Goal: Task Accomplishment & Management: Complete application form

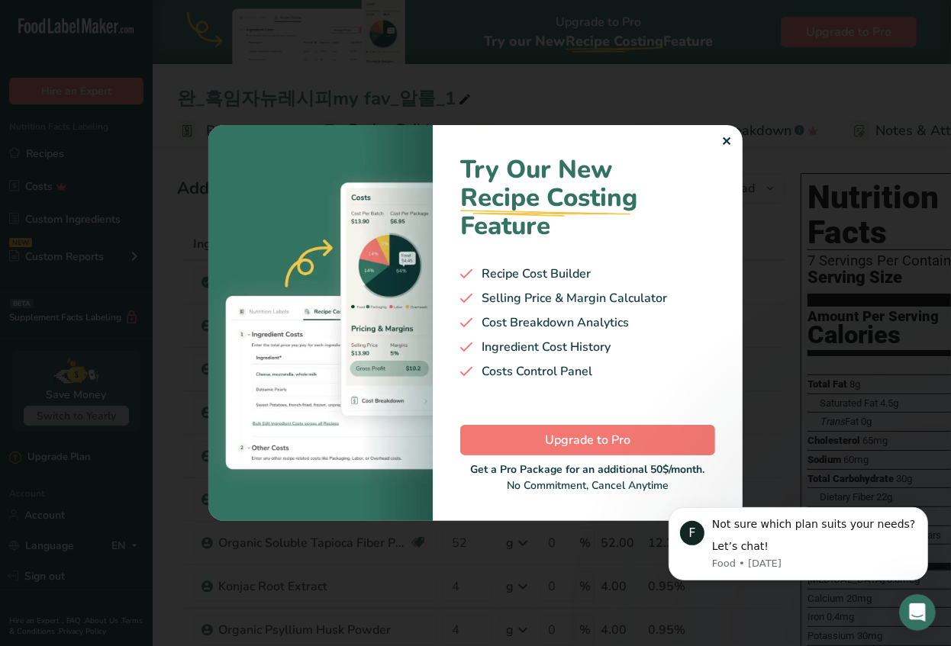
click at [730, 134] on div "✕" at bounding box center [726, 142] width 10 height 18
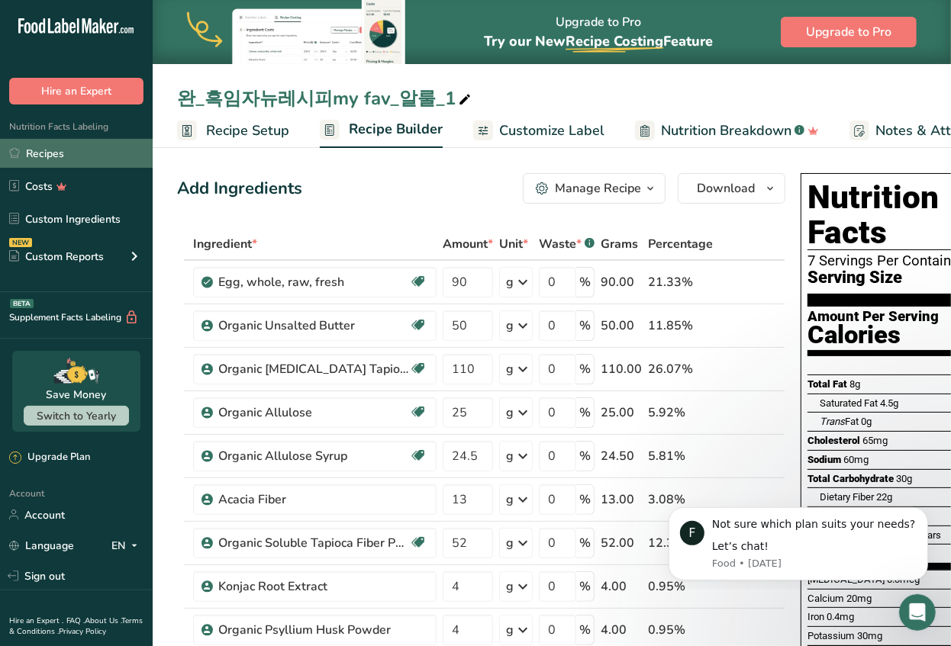
click at [61, 156] on link "Recipes" at bounding box center [76, 153] width 153 height 29
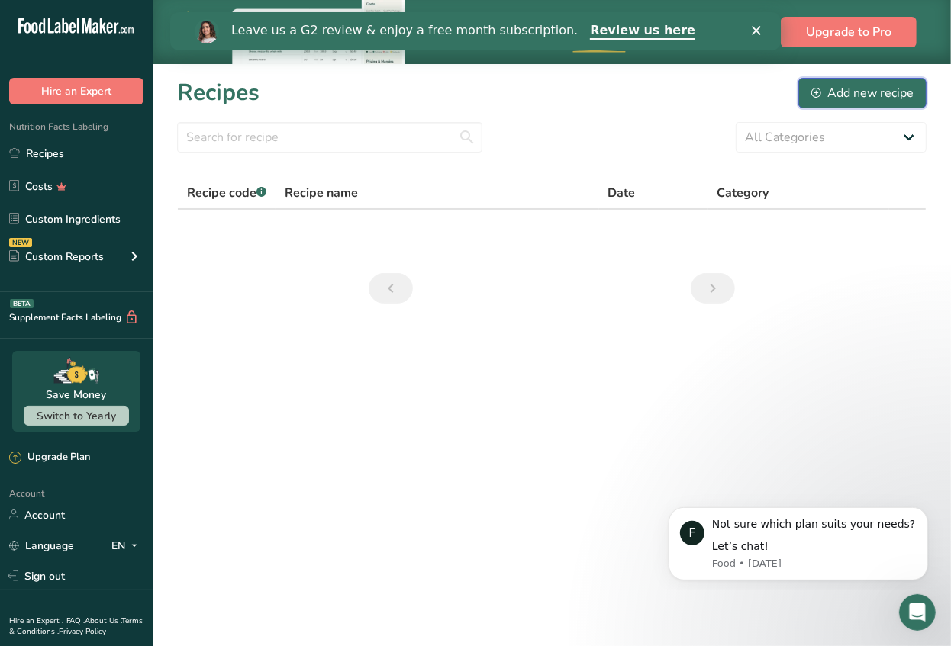
click at [819, 94] on icon at bounding box center [816, 93] width 10 height 10
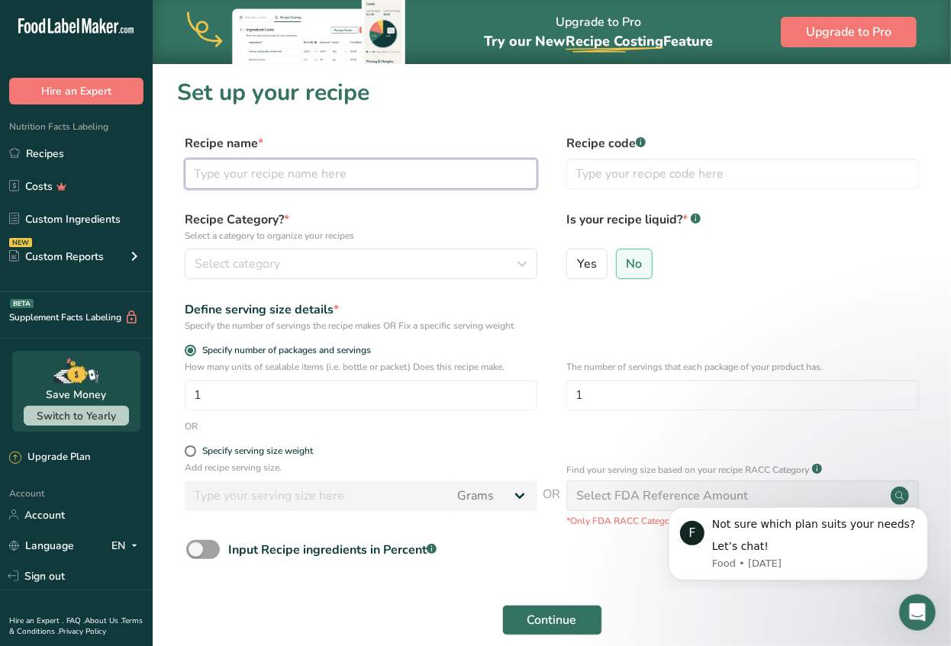
click at [236, 176] on input "text" at bounding box center [361, 174] width 352 height 31
type input "test"
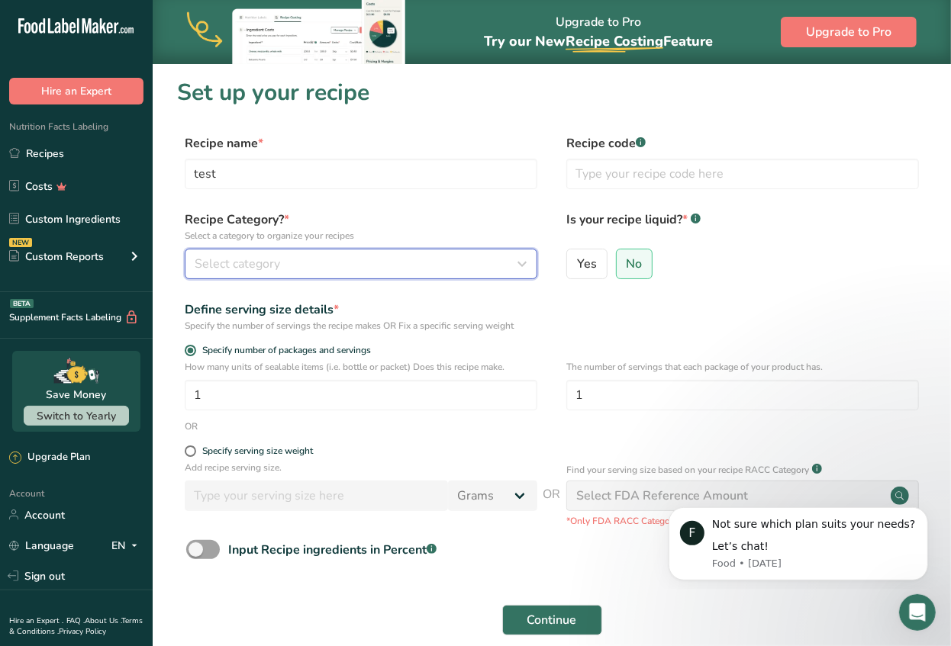
click at [269, 279] on div "Recipe Category? * Select a category to organize your recipes Select category S…" at bounding box center [551, 250] width 749 height 78
click at [271, 257] on span "Select category" at bounding box center [237, 264] width 85 height 18
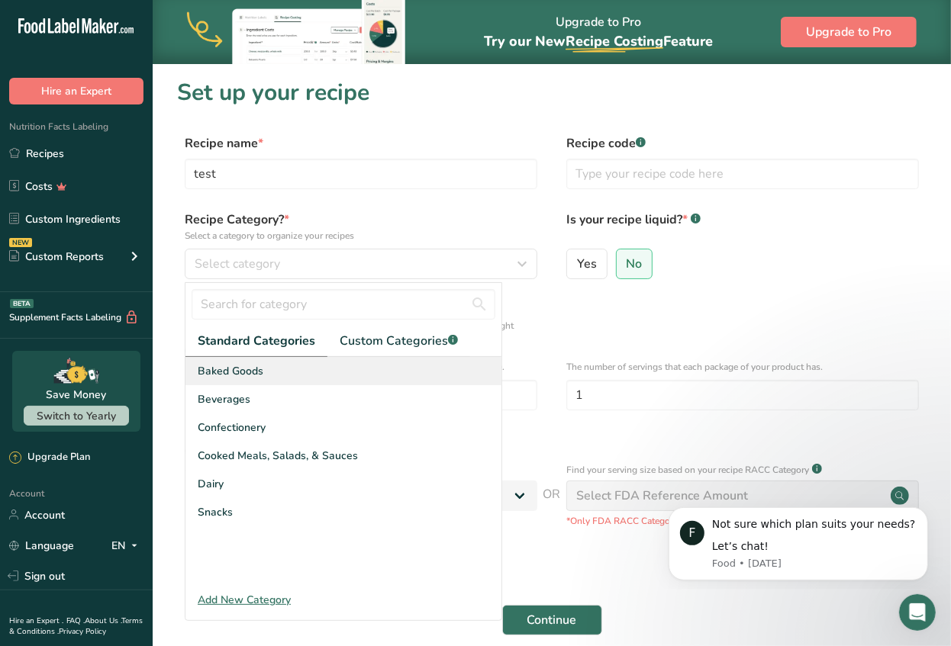
click at [237, 370] on span "Baked Goods" at bounding box center [231, 371] width 66 height 16
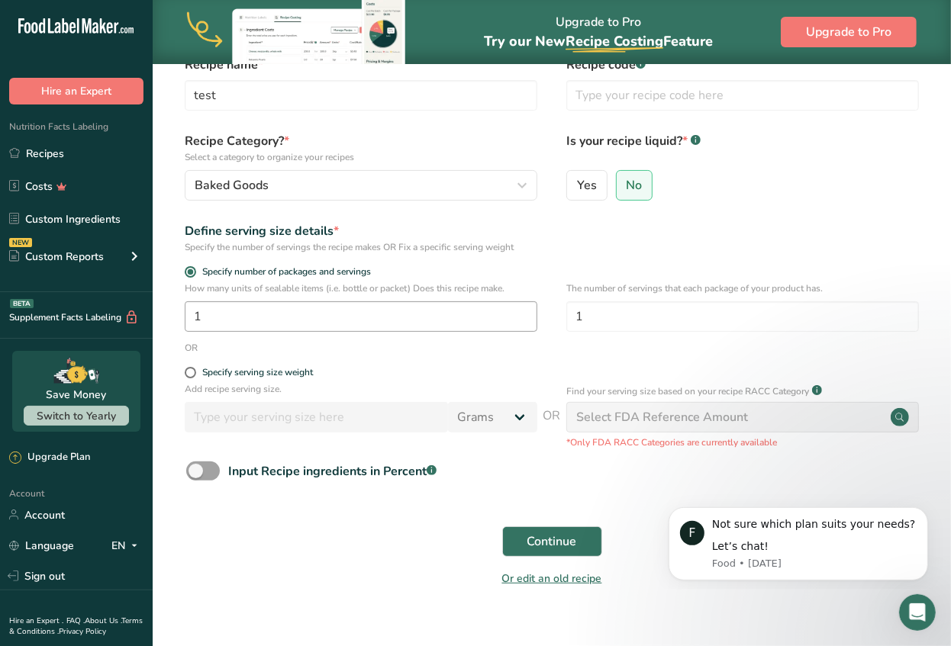
scroll to position [102, 0]
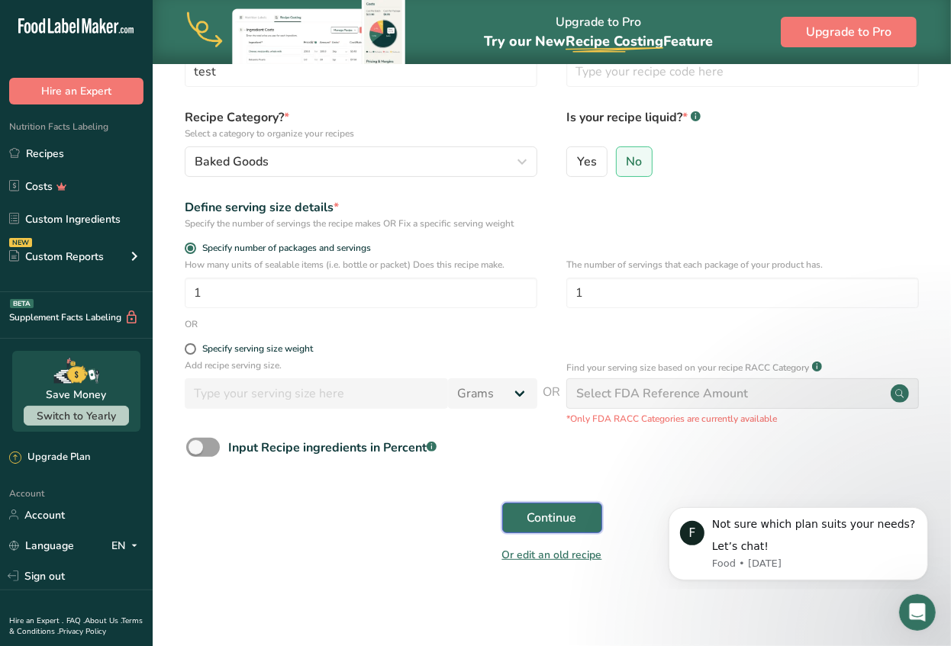
click at [529, 517] on span "Continue" at bounding box center [552, 518] width 50 height 18
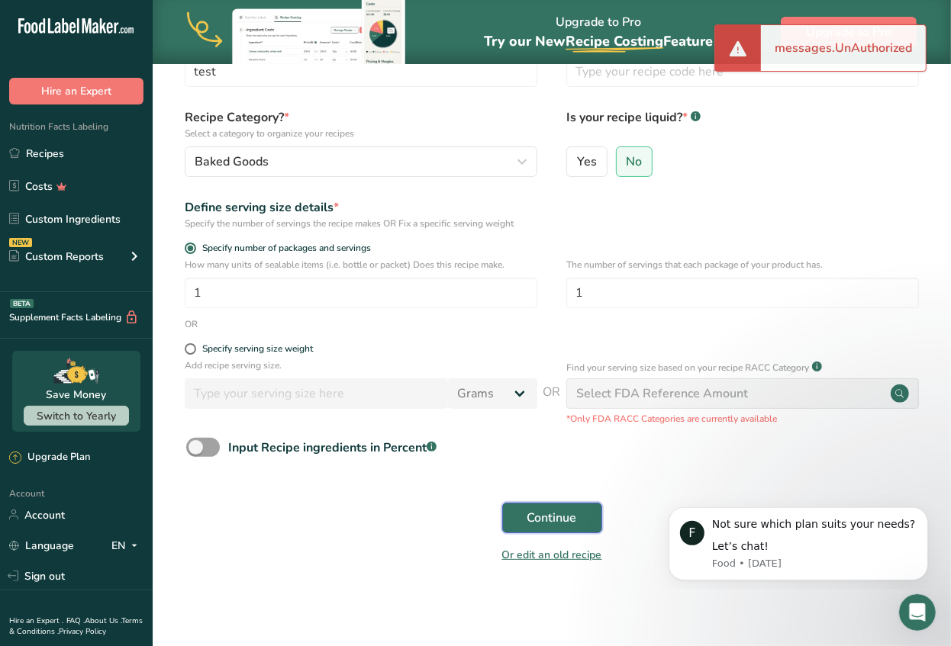
click at [544, 522] on span "Continue" at bounding box center [552, 518] width 50 height 18
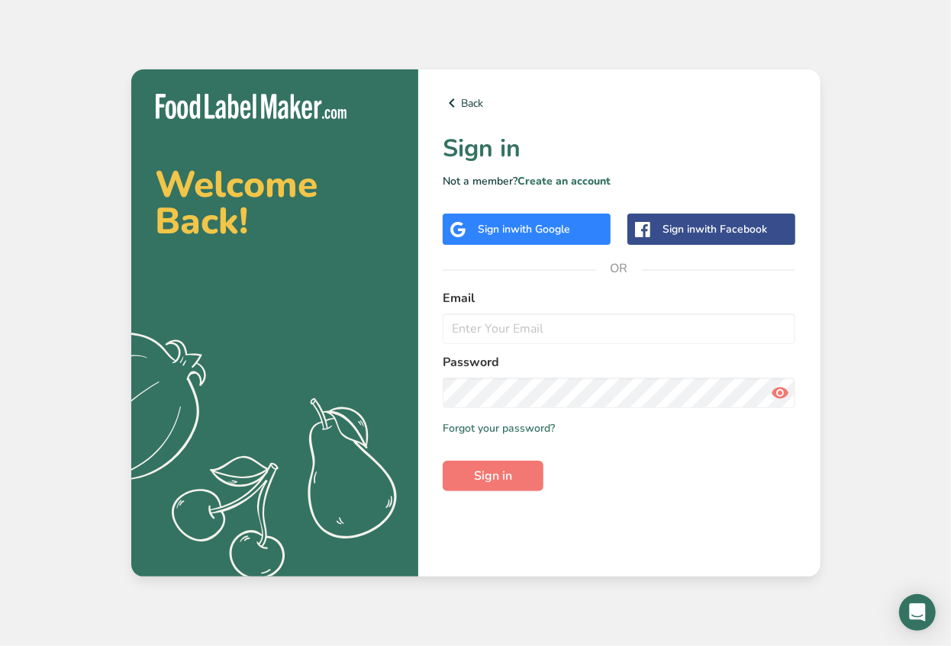
click at [532, 233] on span "with Google" at bounding box center [540, 229] width 60 height 14
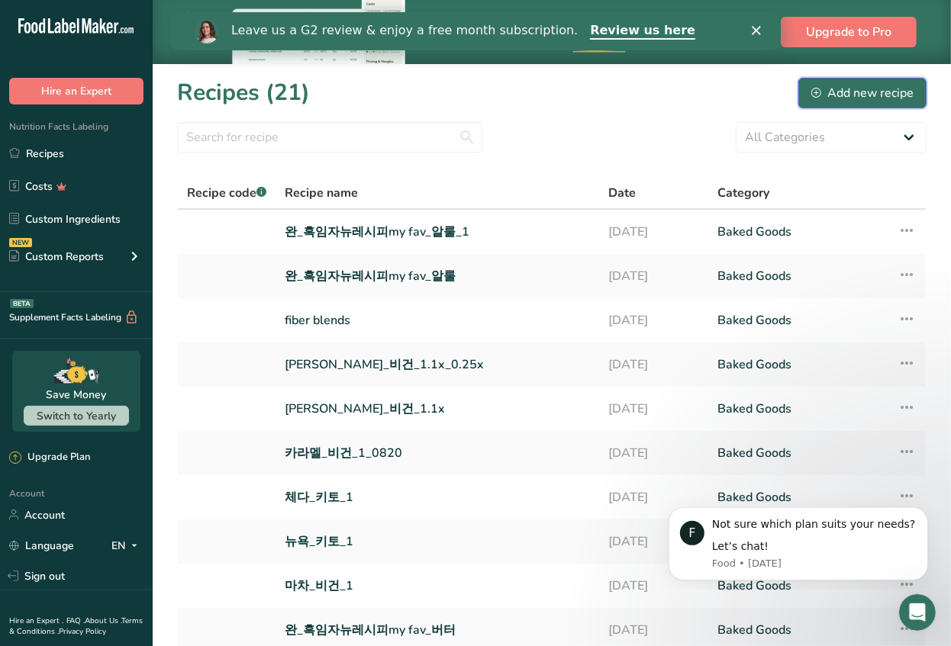
click at [809, 94] on button "Add new recipe" at bounding box center [862, 93] width 128 height 31
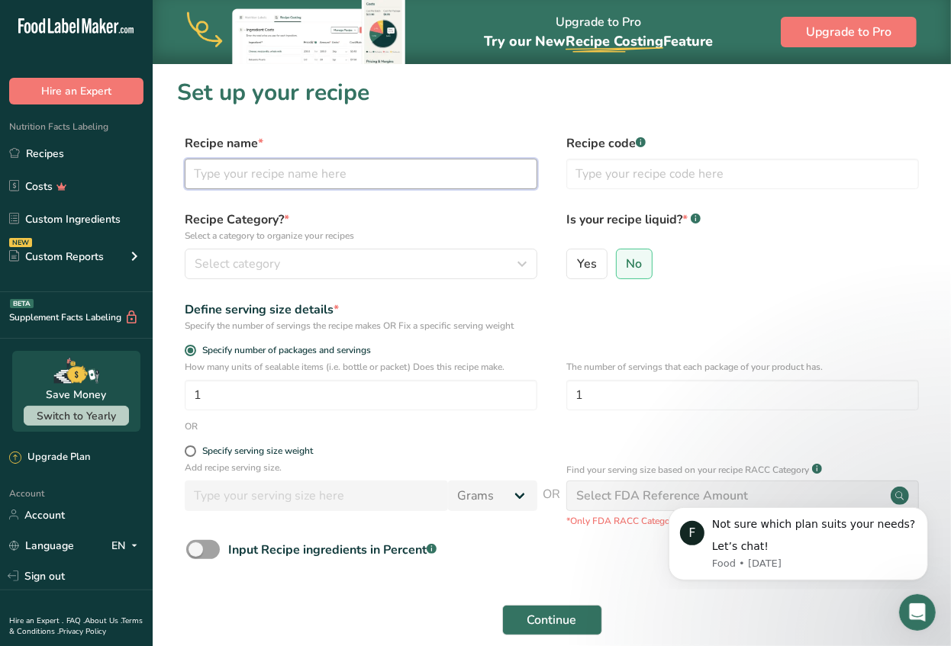
click at [235, 179] on input "text" at bounding box center [361, 174] width 352 height 31
type input "test"
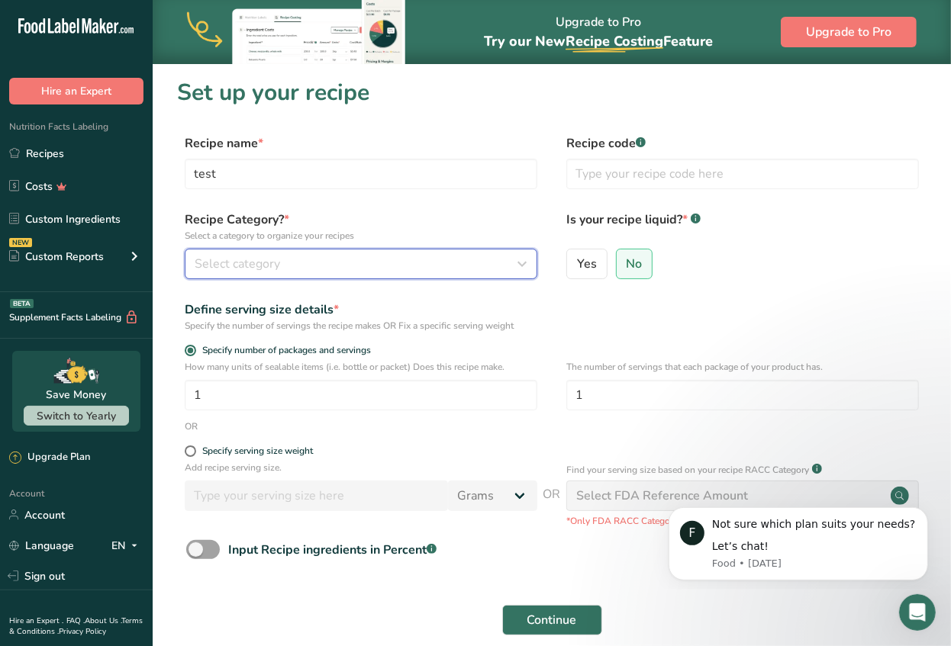
click at [226, 255] on span "Select category" at bounding box center [237, 264] width 85 height 18
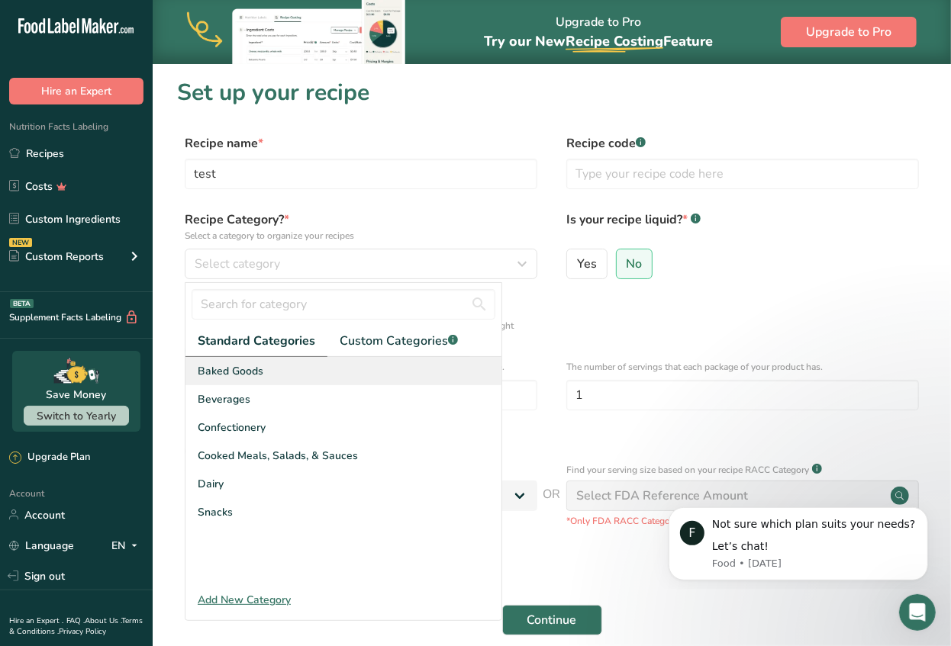
click at [237, 367] on span "Baked Goods" at bounding box center [231, 371] width 66 height 16
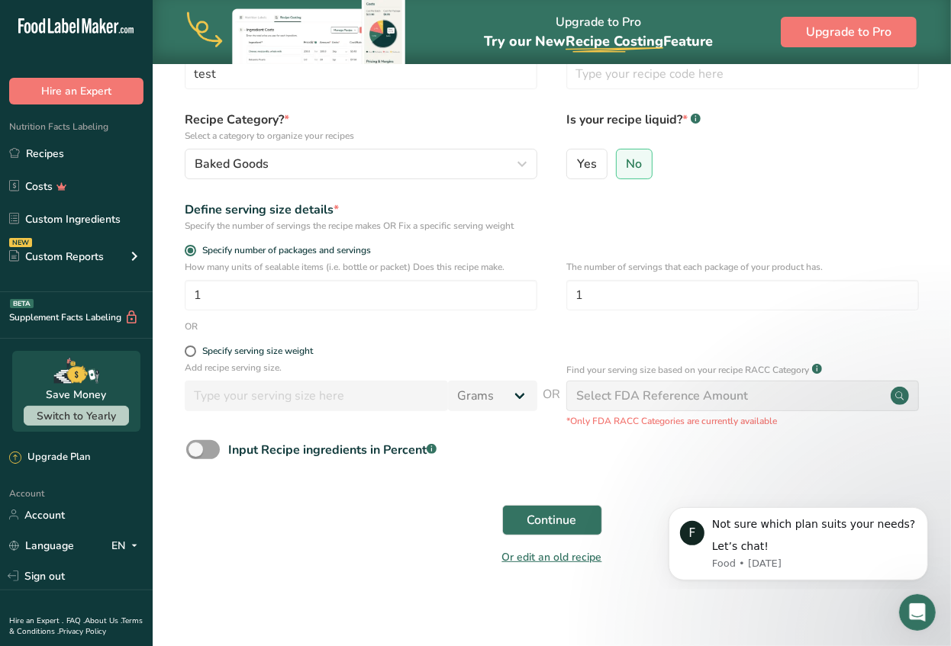
scroll to position [101, 0]
click at [578, 523] on button "Continue" at bounding box center [552, 519] width 100 height 31
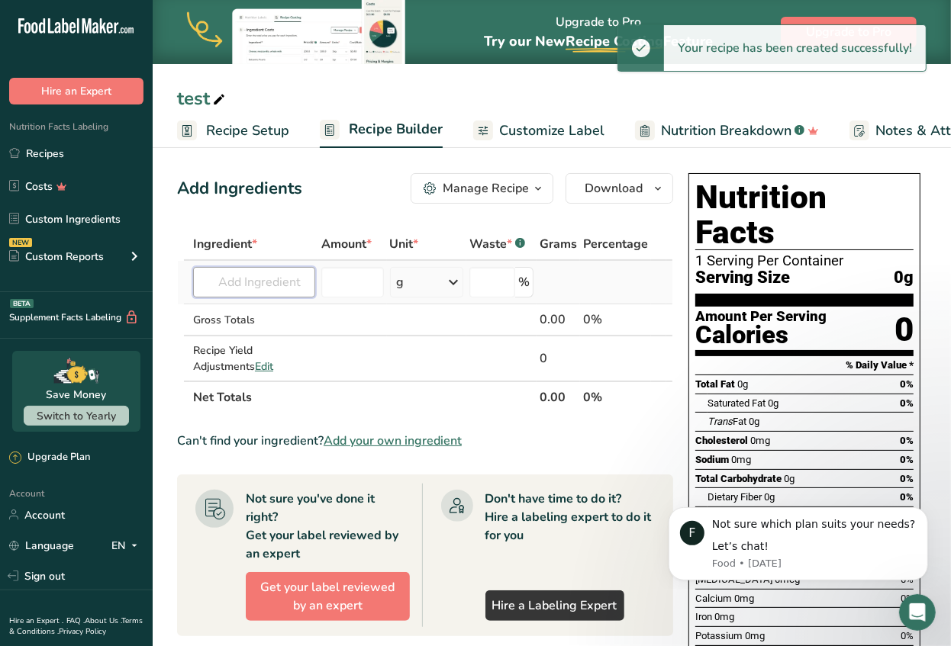
click at [252, 282] on input "text" at bounding box center [254, 282] width 122 height 31
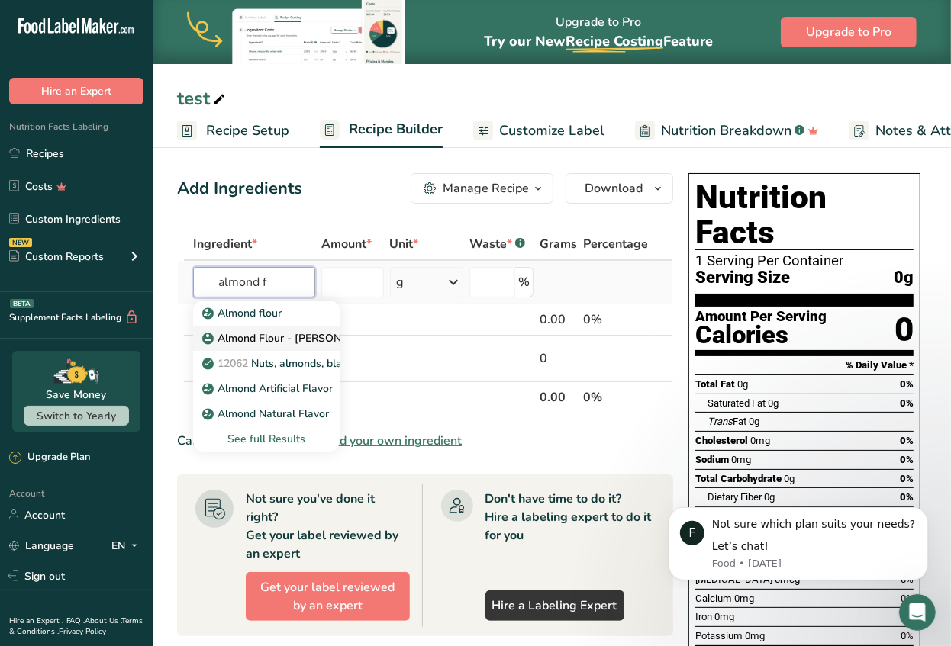
type input "almond f"
click at [266, 337] on p "Almond Flour - [PERSON_NAME]" at bounding box center [292, 338] width 175 height 16
type input "Almond Flour - [PERSON_NAME]"
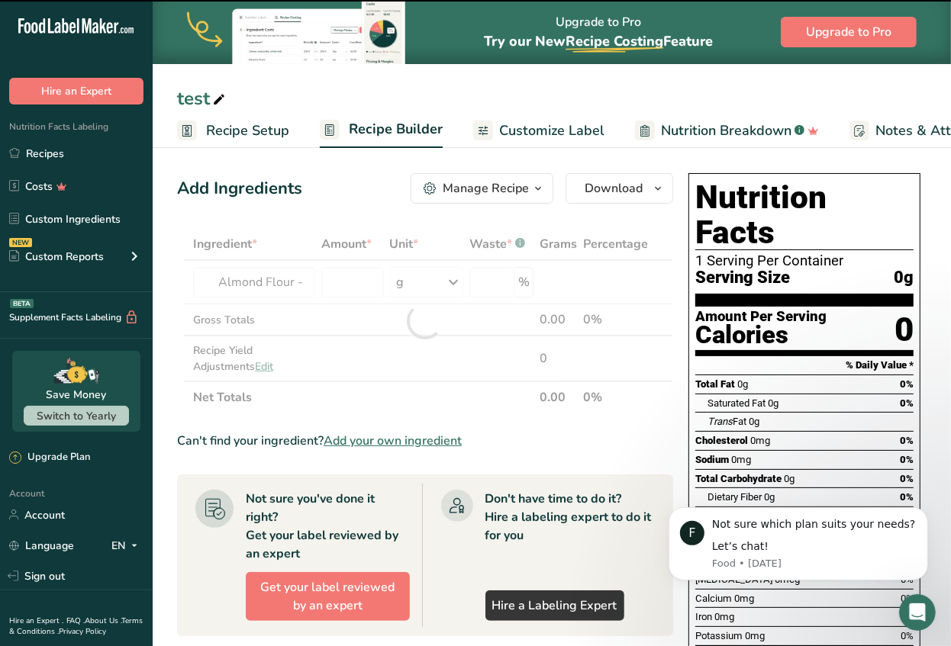
type input "0"
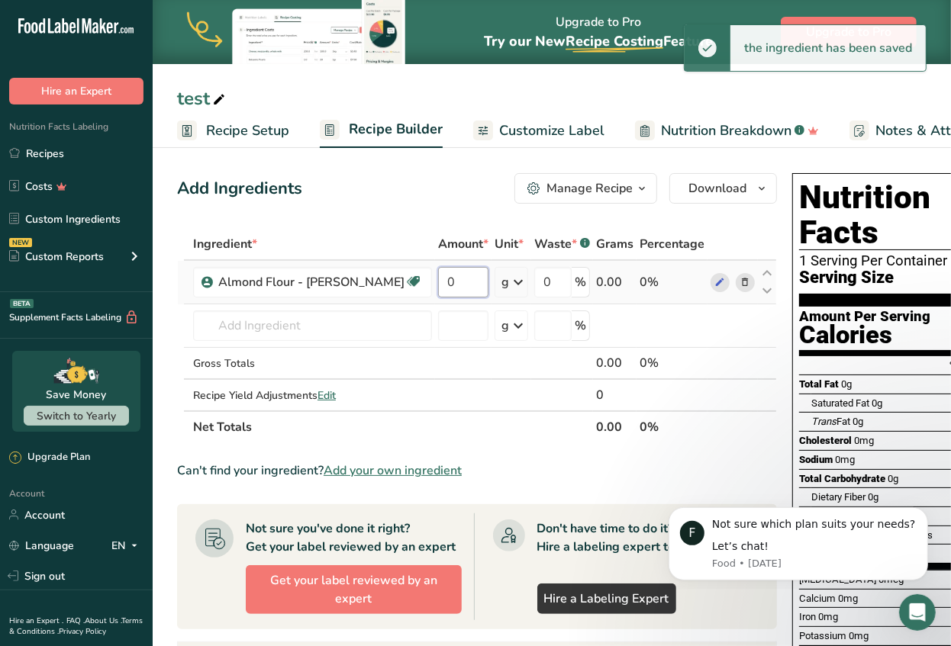
click at [438, 296] on input "0" at bounding box center [463, 282] width 50 height 31
type input "50"
click at [278, 337] on div "Ingredient * Amount * Unit * Waste * .a-a{fill:#347362;}.b-a{fill:#fff;} Grams …" at bounding box center [477, 335] width 600 height 215
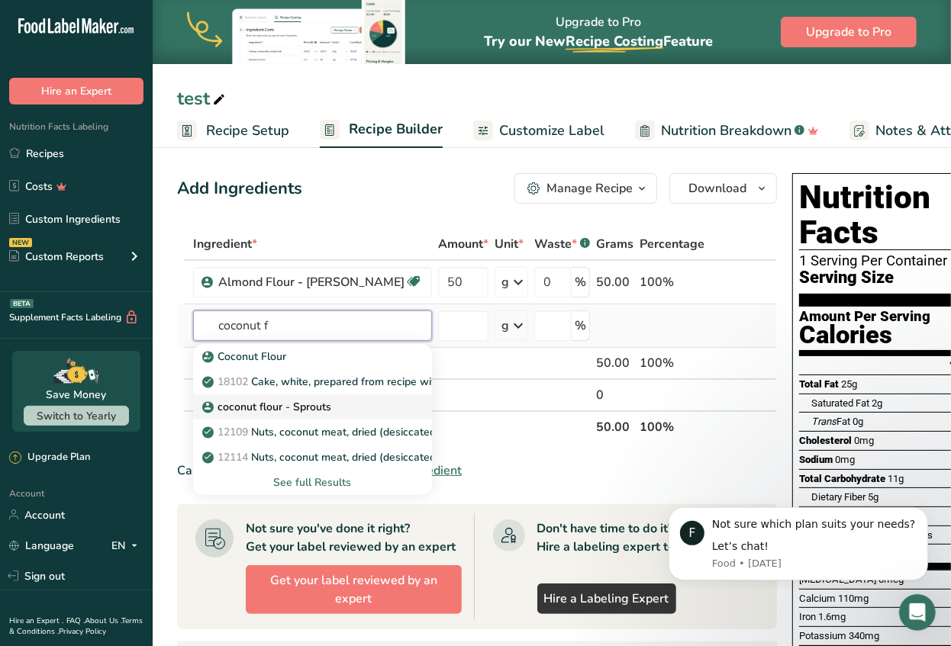
type input "coconut f"
click at [304, 404] on p "coconut flour - Sprouts" at bounding box center [268, 407] width 126 height 16
type input "coconut flour - Sprouts"
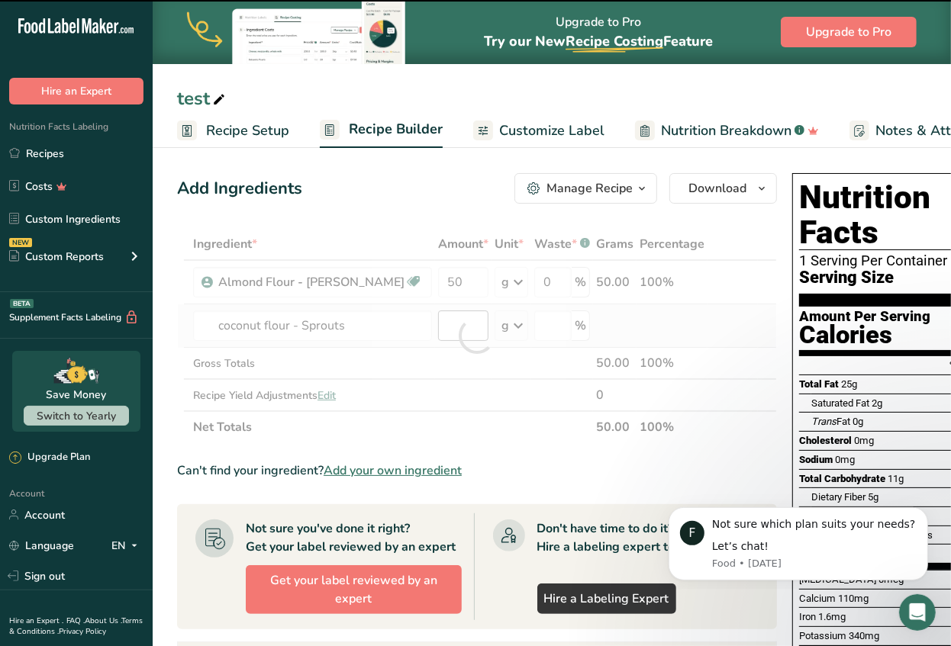
type input "0"
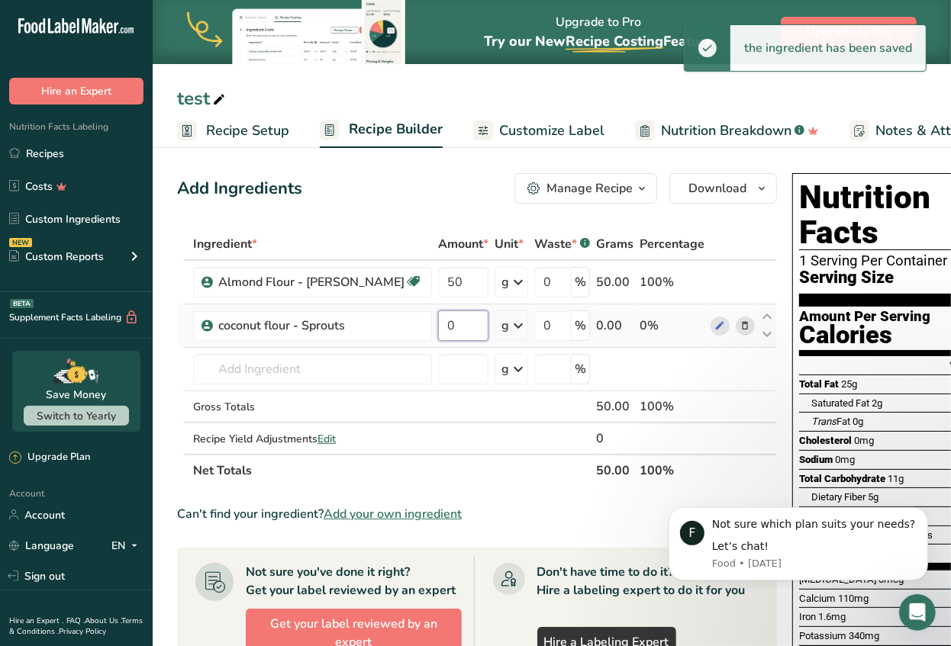
click at [438, 329] on input "0" at bounding box center [463, 326] width 50 height 31
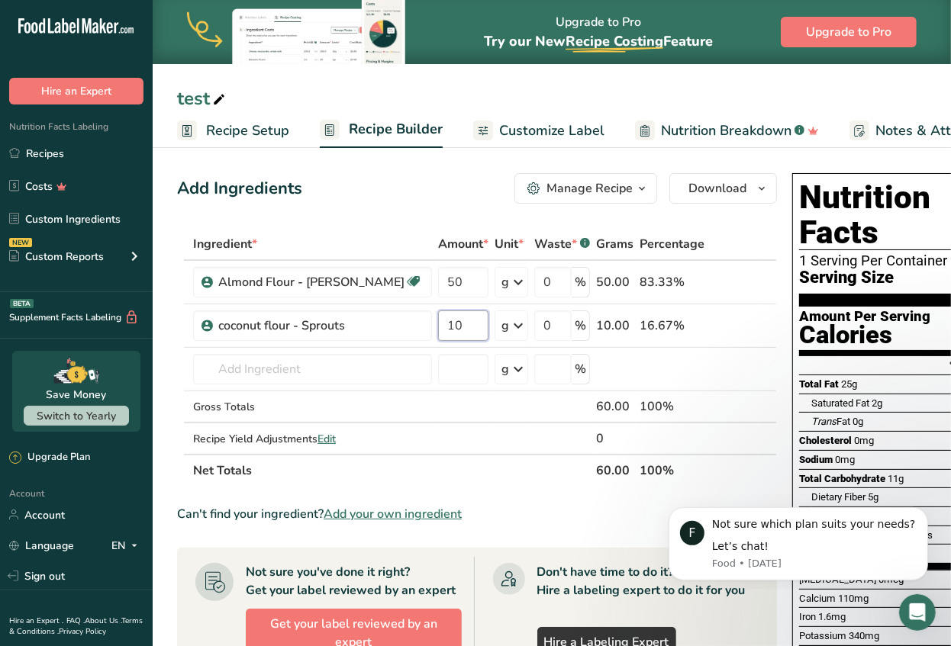
type input "10"
click at [172, 351] on section "Add Ingredients Manage Recipe Delete Recipe Duplicate Recipe Scale Recipe Save …" at bounding box center [552, 594] width 798 height 902
click at [301, 373] on input "text" at bounding box center [312, 369] width 239 height 31
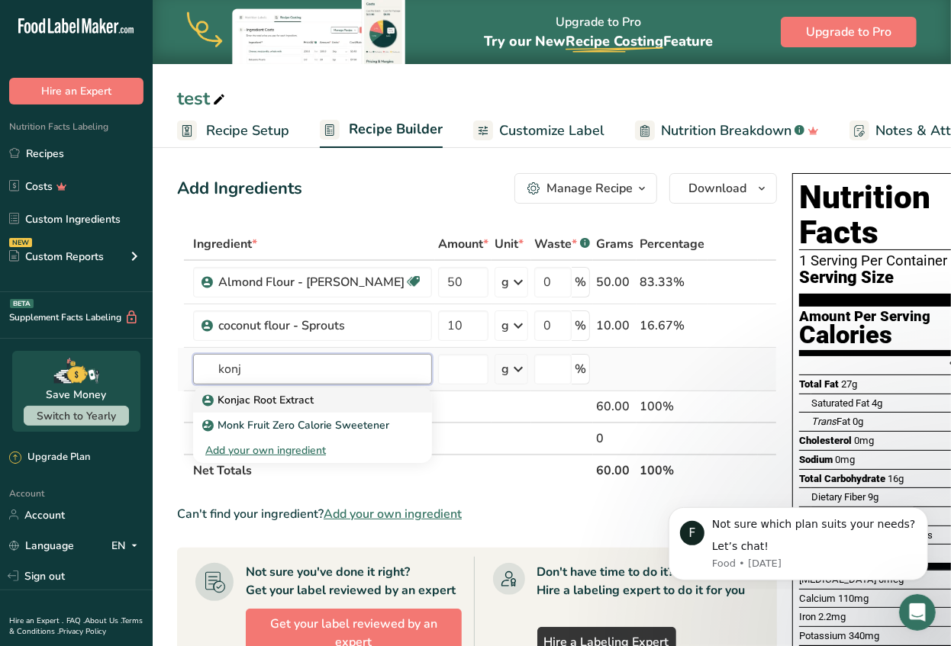
type input "konj"
click at [268, 394] on p "Konjac Root Extract" at bounding box center [259, 400] width 108 height 16
type input "Konjac Root Extract"
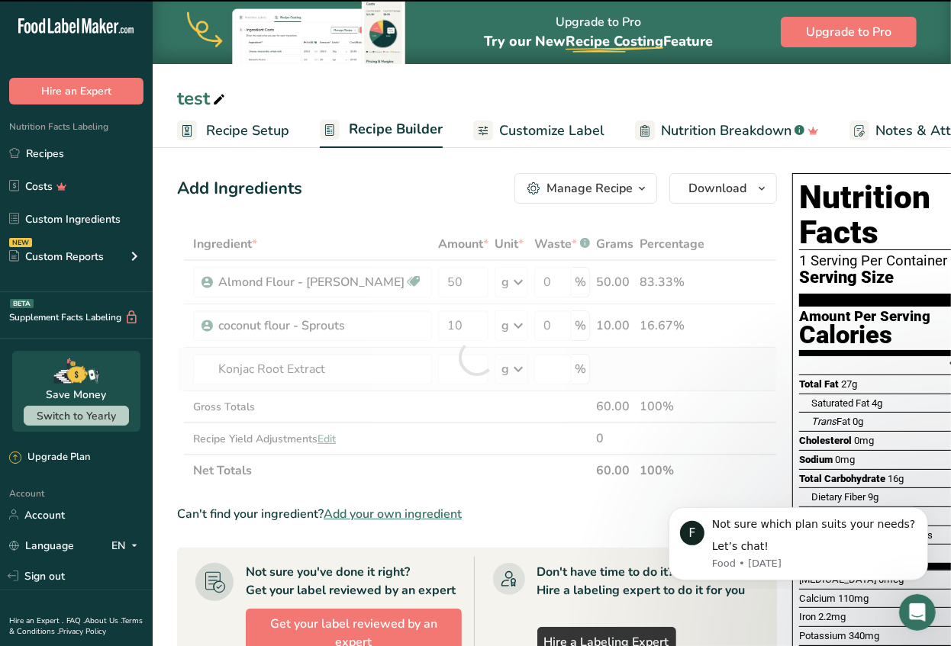
type input "0"
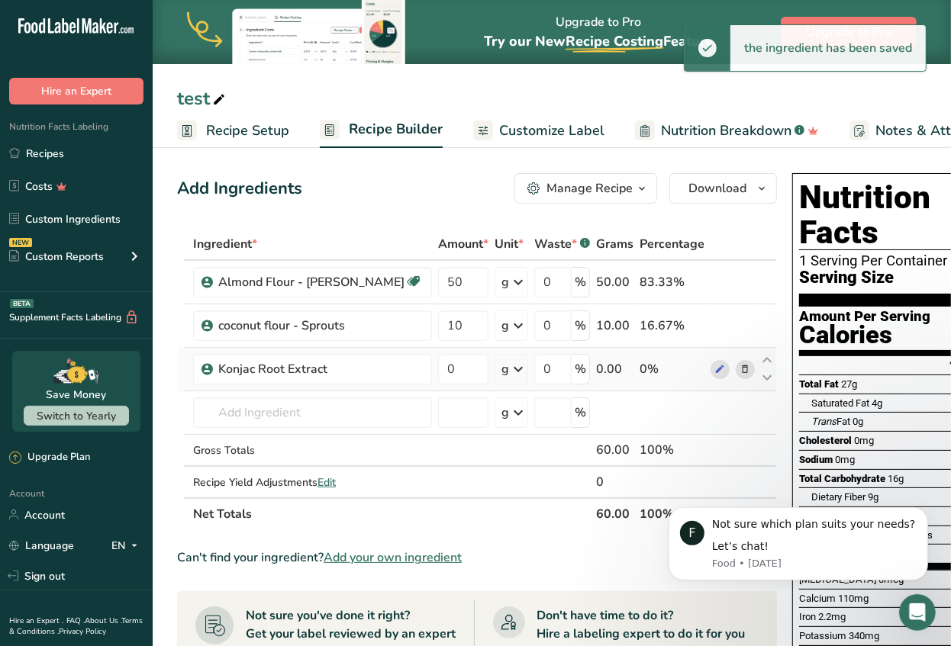
click at [494, 375] on div "g" at bounding box center [511, 369] width 34 height 31
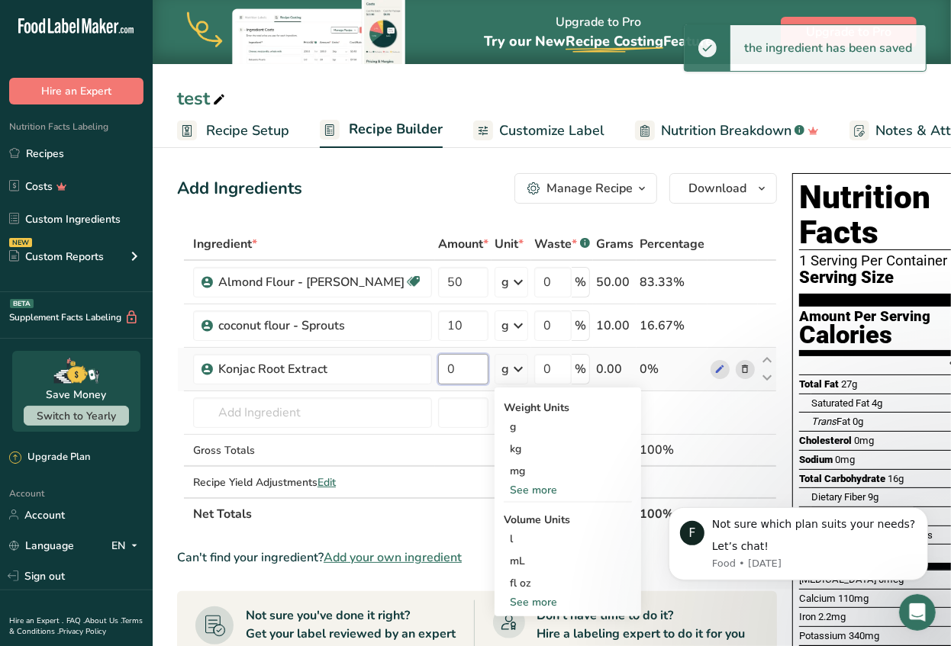
click at [438, 368] on input "0" at bounding box center [463, 369] width 50 height 31
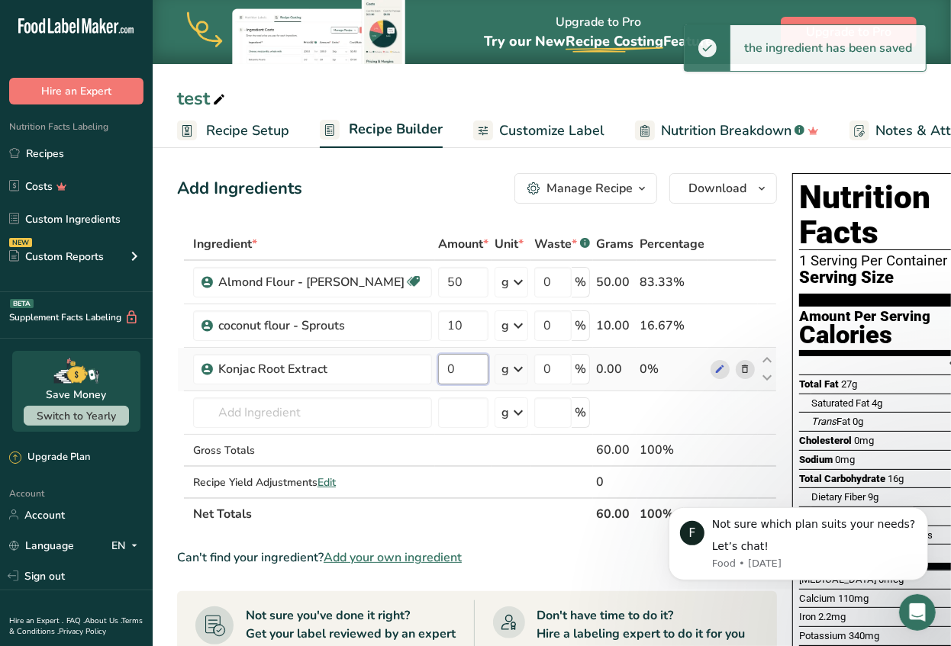
click at [438, 368] on input "0" at bounding box center [463, 369] width 50 height 31
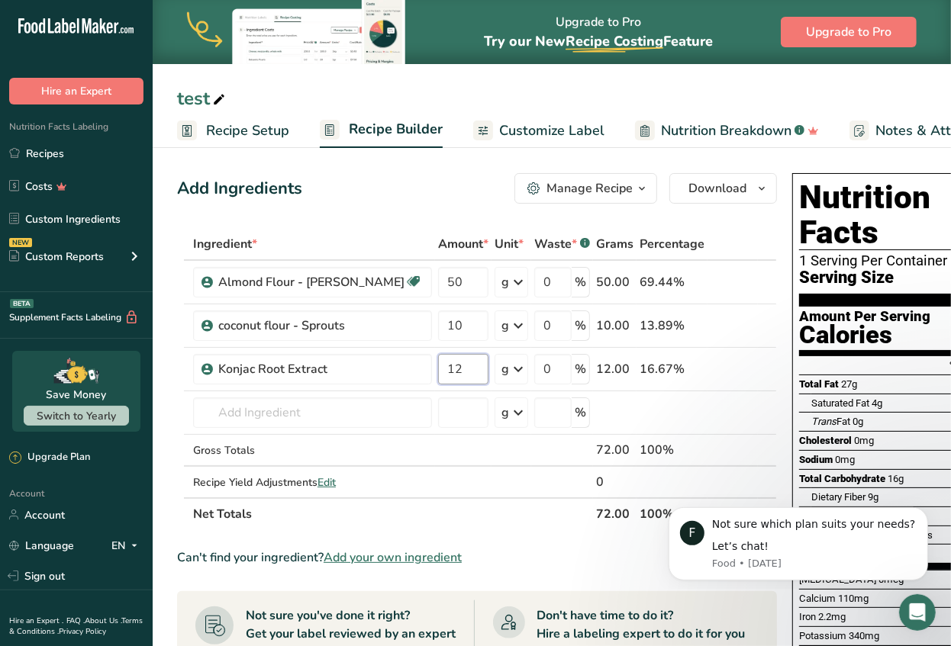
type input "12"
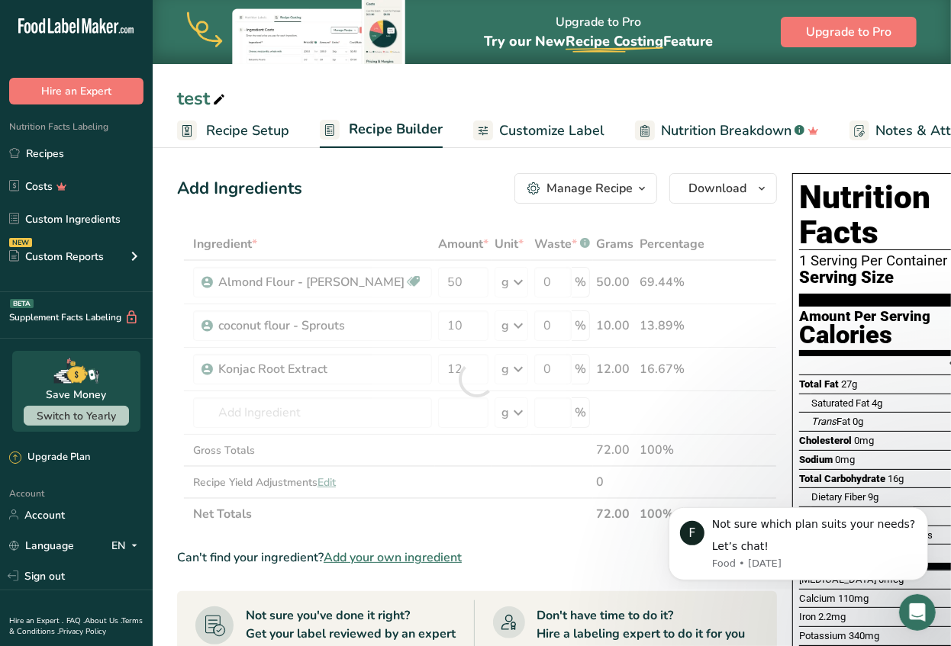
click at [164, 371] on section "Add Ingredients Manage Recipe Delete Recipe Duplicate Recipe Scale Recipe Save …" at bounding box center [552, 615] width 798 height 945
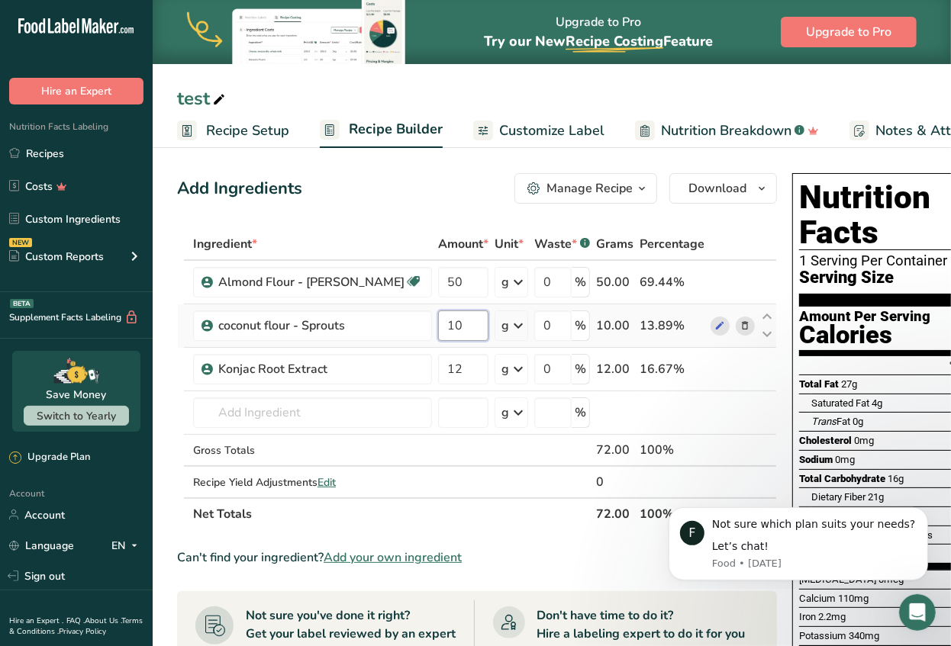
click at [438, 328] on input "10" at bounding box center [463, 326] width 50 height 31
type input "15"
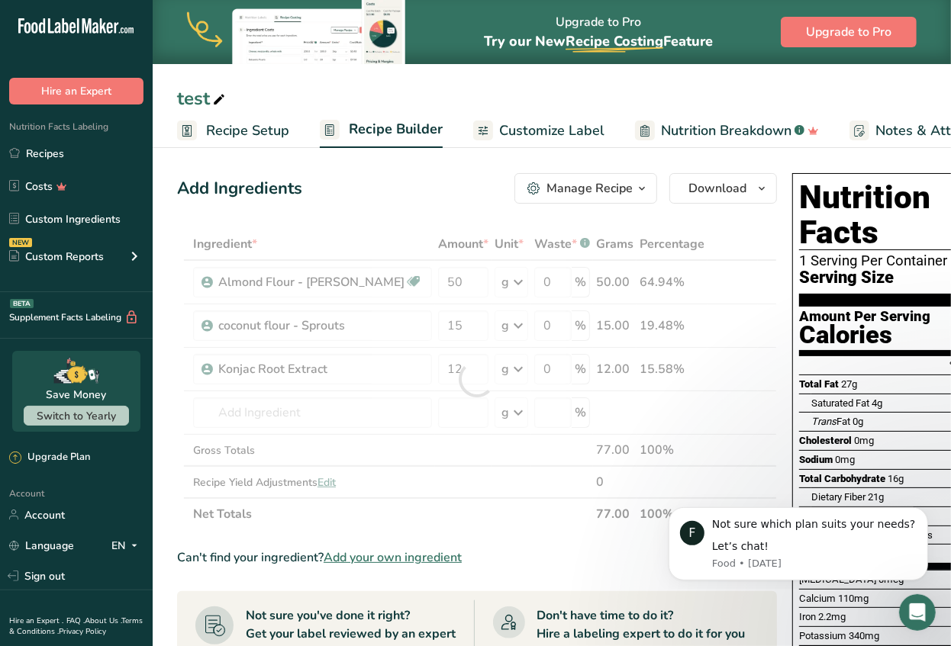
click at [168, 253] on section "Add Ingredients Manage Recipe Delete Recipe Duplicate Recipe Scale Recipe Save …" at bounding box center [552, 615] width 798 height 945
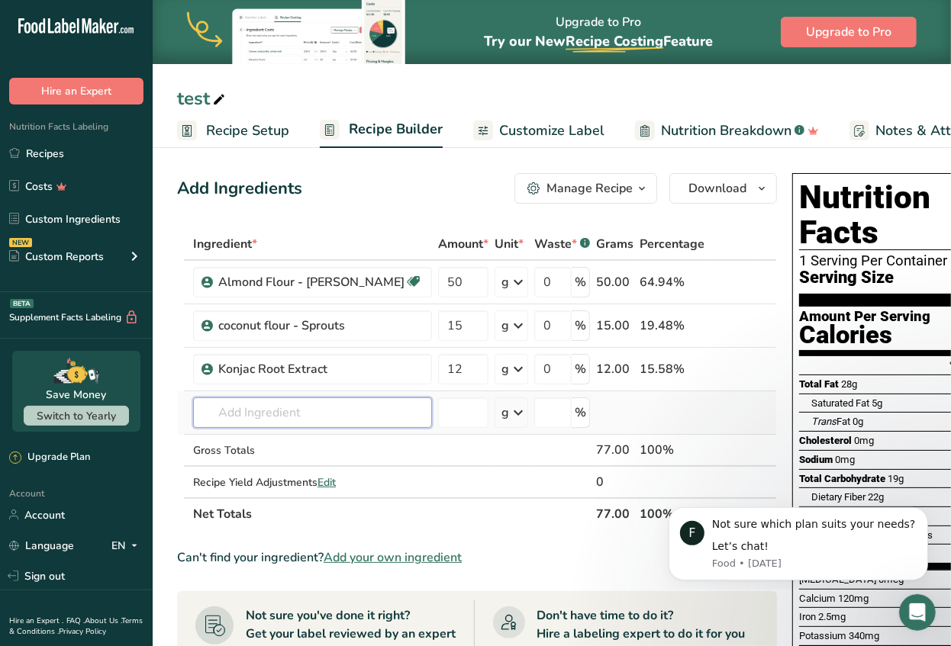
click at [303, 410] on input "text" at bounding box center [312, 412] width 239 height 31
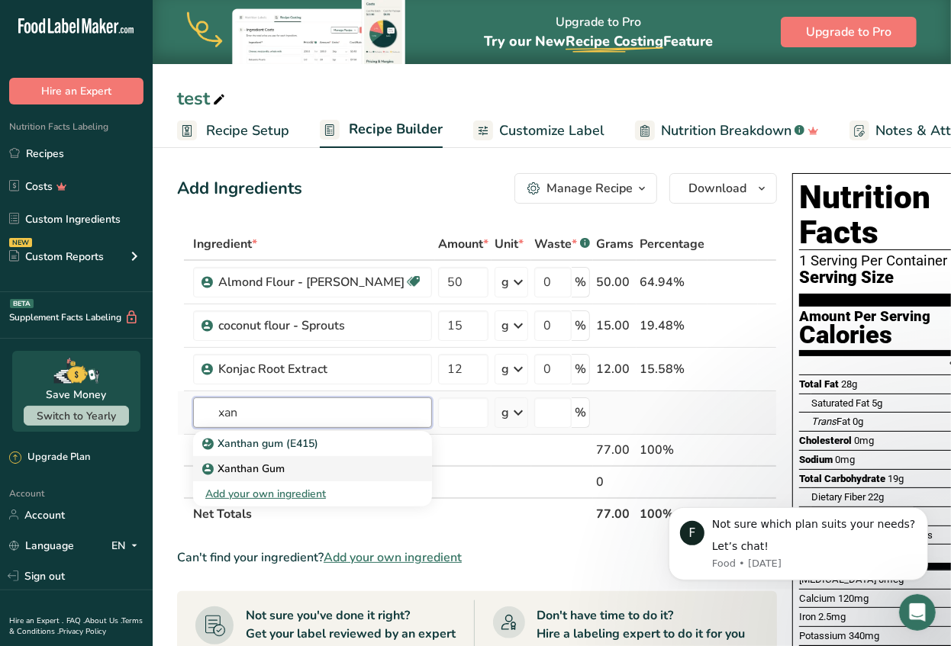
type input "xan"
click at [282, 463] on p "Xanthan Gum" at bounding box center [244, 469] width 79 height 16
type input "Xanthan Gum"
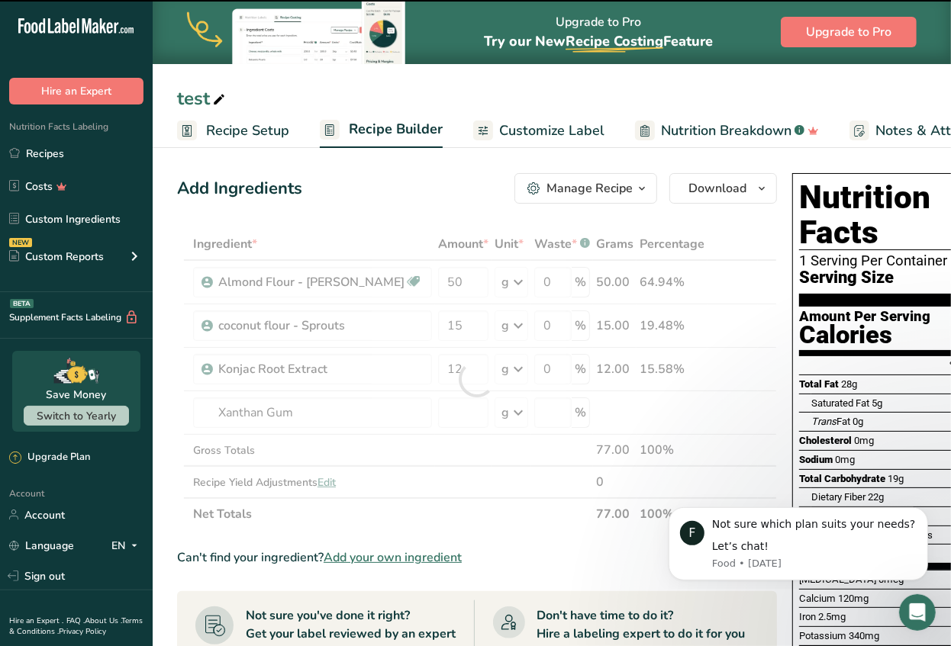
type input "0"
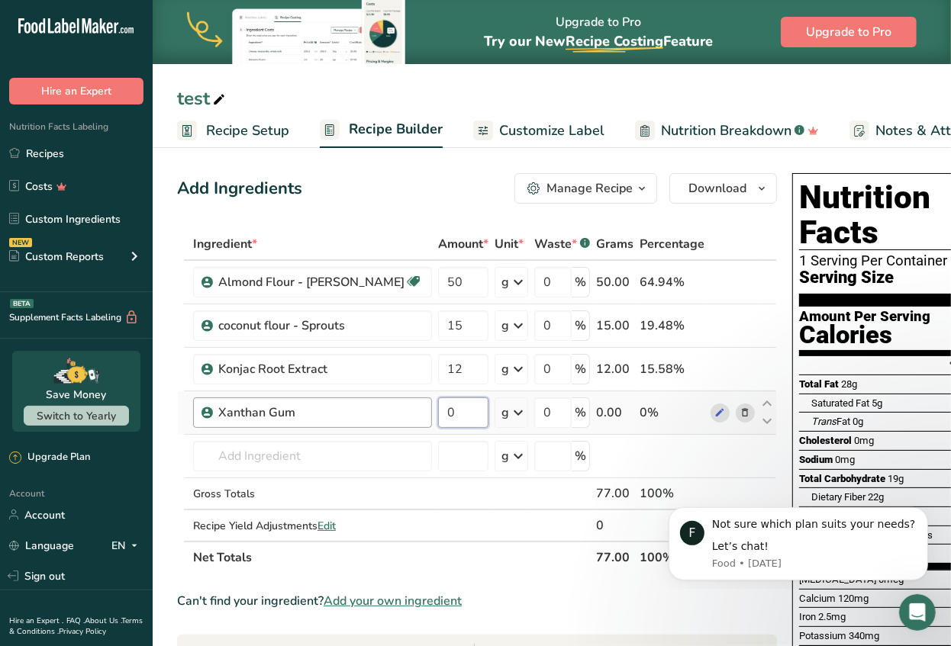
drag, startPoint x: 391, startPoint y: 411, endPoint x: 354, endPoint y: 410, distance: 36.7
click at [354, 410] on tr "Xanthan Gum 0 g Weight Units g kg mg See more Volume Units l Volume units requi…" at bounding box center [477, 412] width 598 height 43
type input "4"
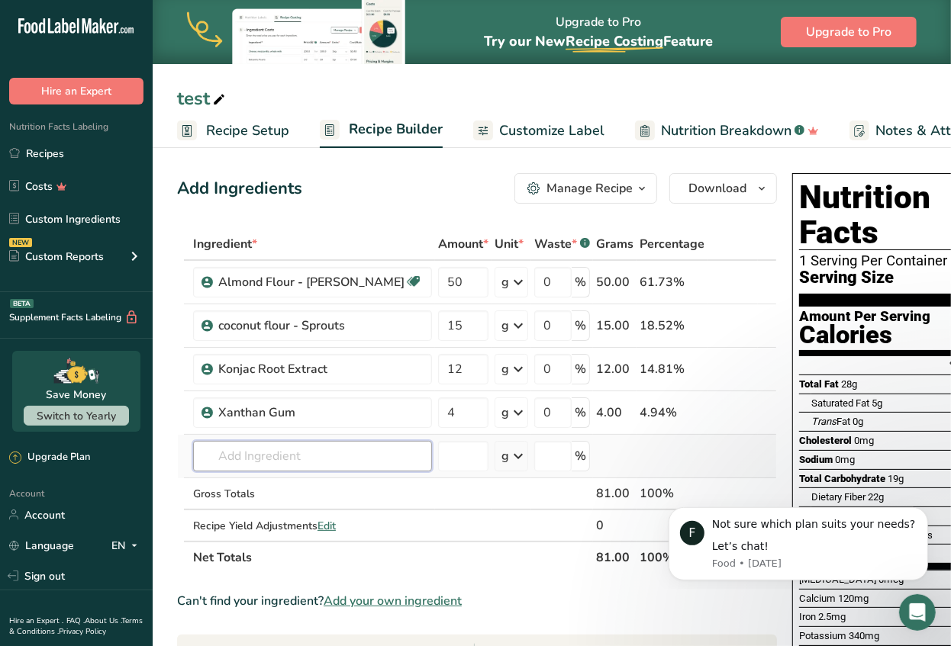
click at [264, 457] on div "Ingredient * Amount * Unit * Waste * .a-a{fill:#347362;}.b-a{fill:#fff;} Grams …" at bounding box center [477, 401] width 600 height 346
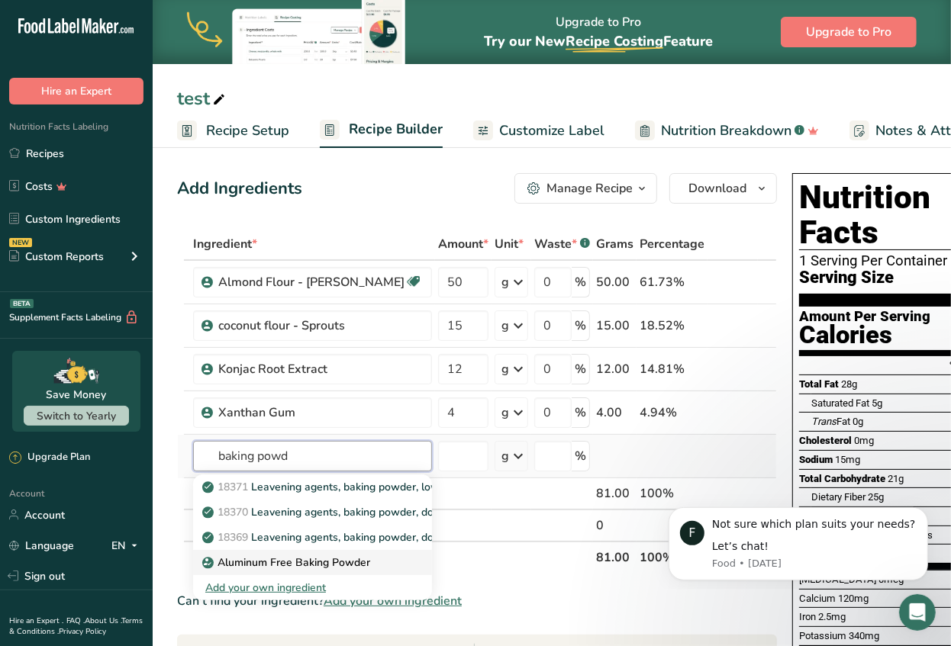
type input "baking powd"
click at [273, 559] on p "Aluminum Free Baking Powder" at bounding box center [287, 563] width 165 height 16
type input "Aluminum Free Baking Powder"
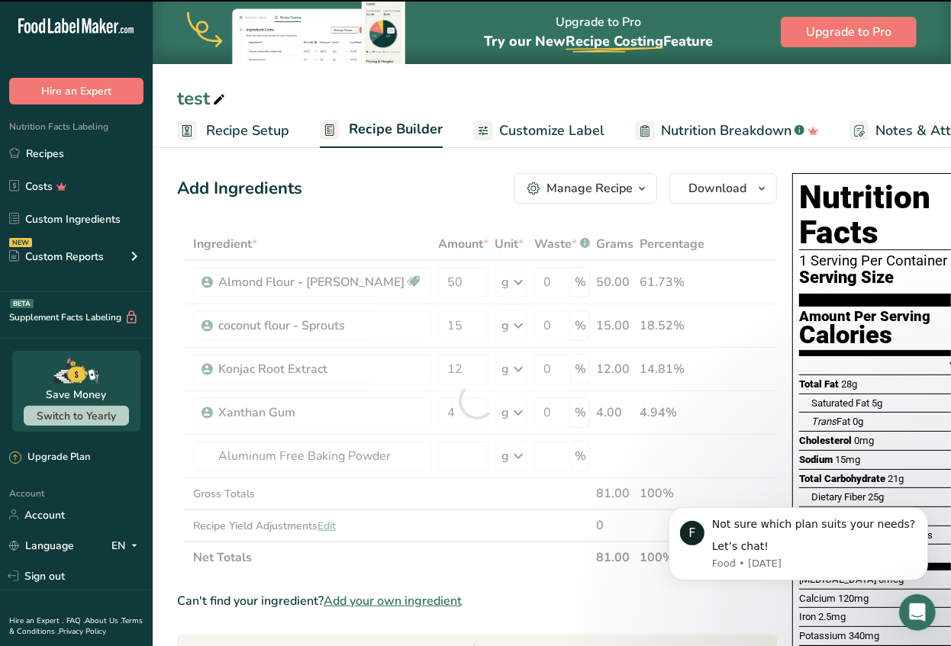
type input "0"
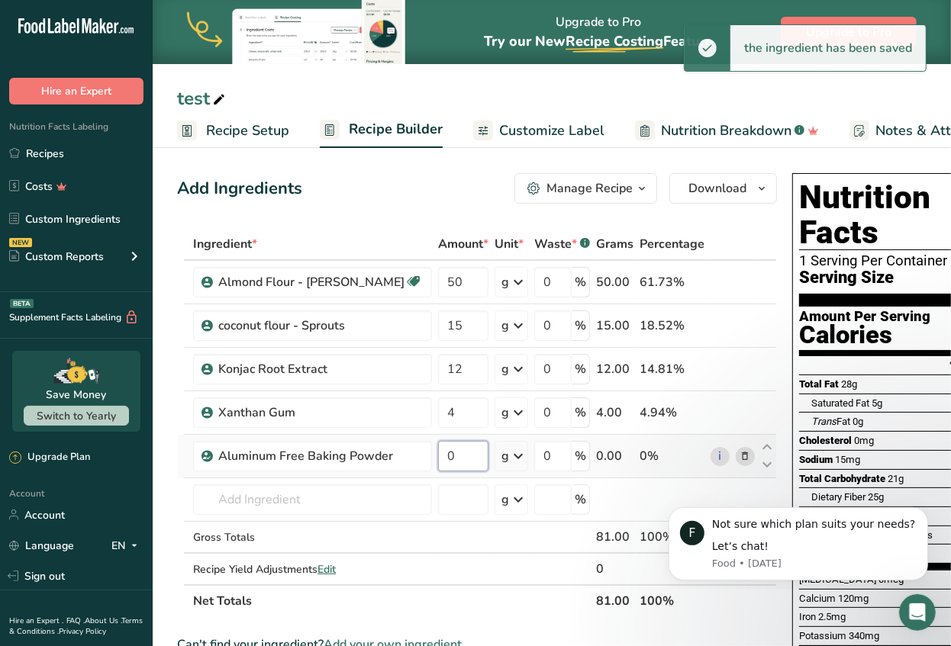
click at [438, 457] on input "0" at bounding box center [463, 456] width 50 height 31
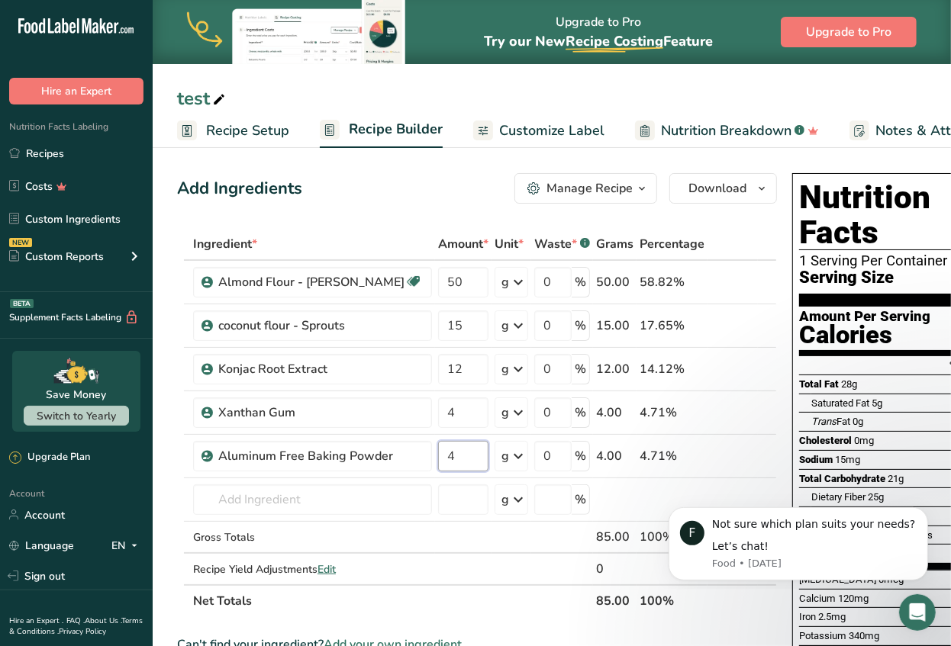
type input "4"
click at [261, 503] on div "Ingredient * Amount * Unit * Waste * .a-a{fill:#347362;}.b-a{fill:#fff;} Grams …" at bounding box center [477, 422] width 600 height 389
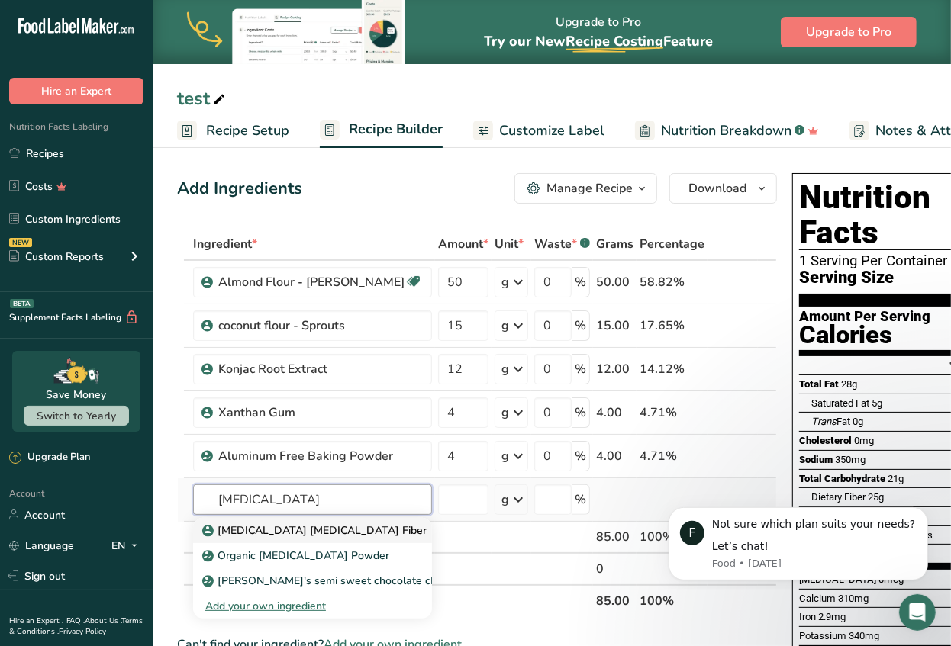
type input "[MEDICAL_DATA]"
click at [264, 524] on p "[MEDICAL_DATA] [MEDICAL_DATA] Fiber" at bounding box center [315, 531] width 221 height 16
type input "[MEDICAL_DATA] [MEDICAL_DATA] Fiber"
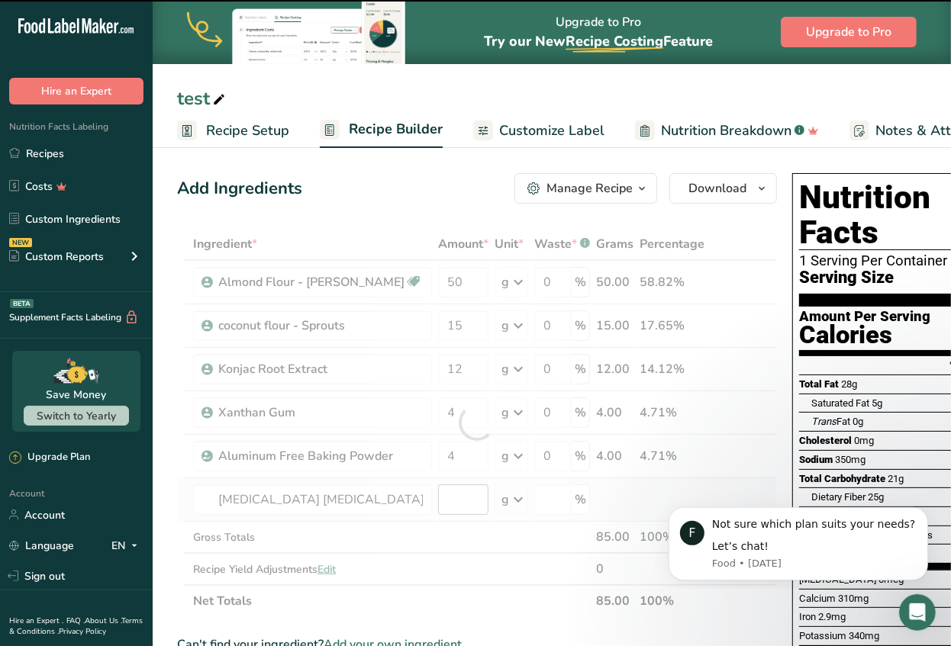
type input "0"
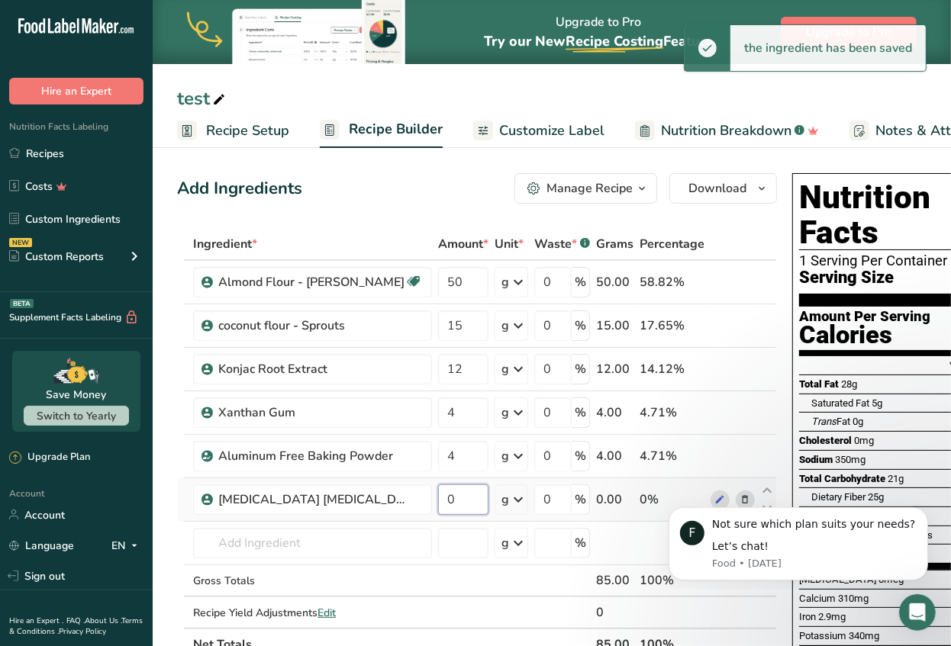
click at [439, 497] on input "0" at bounding box center [463, 499] width 50 height 31
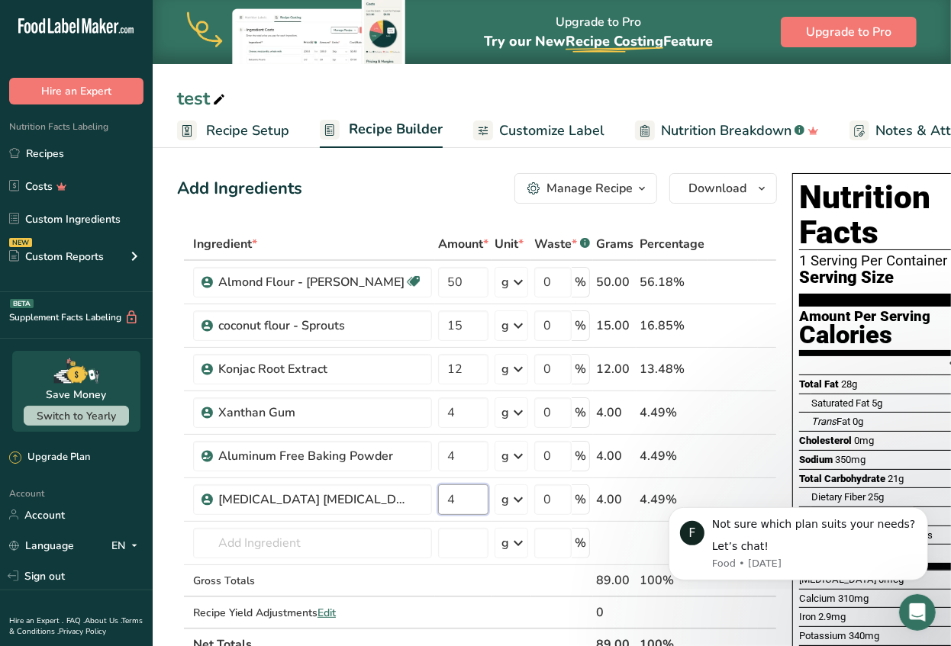
type input "4"
click at [333, 532] on input "text" at bounding box center [312, 543] width 239 height 31
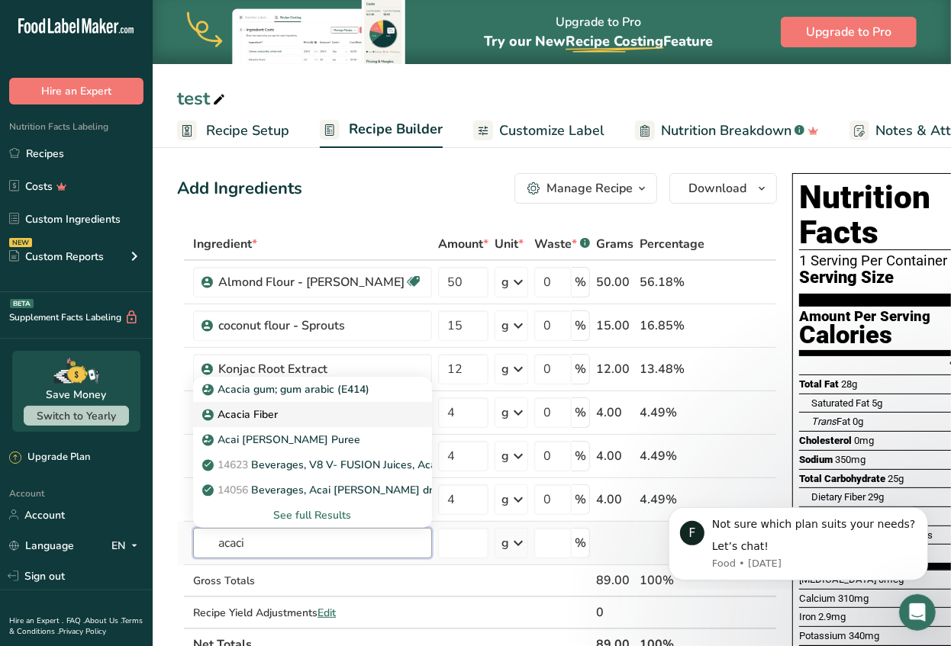
type input "acaci"
click at [269, 413] on p "Acacia Fiber" at bounding box center [241, 415] width 72 height 16
type input "Acacia Fiber"
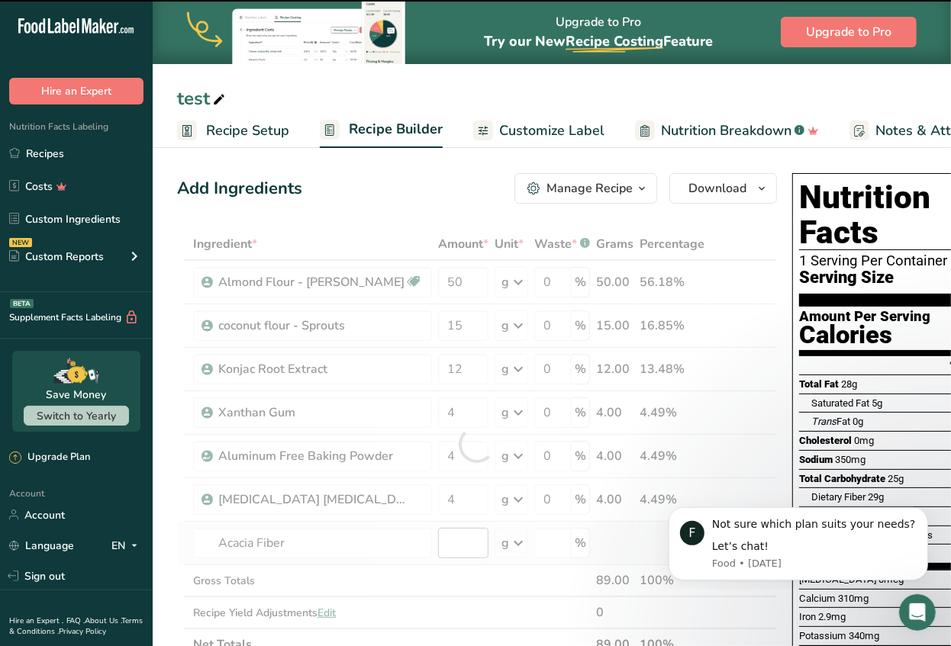
type input "0"
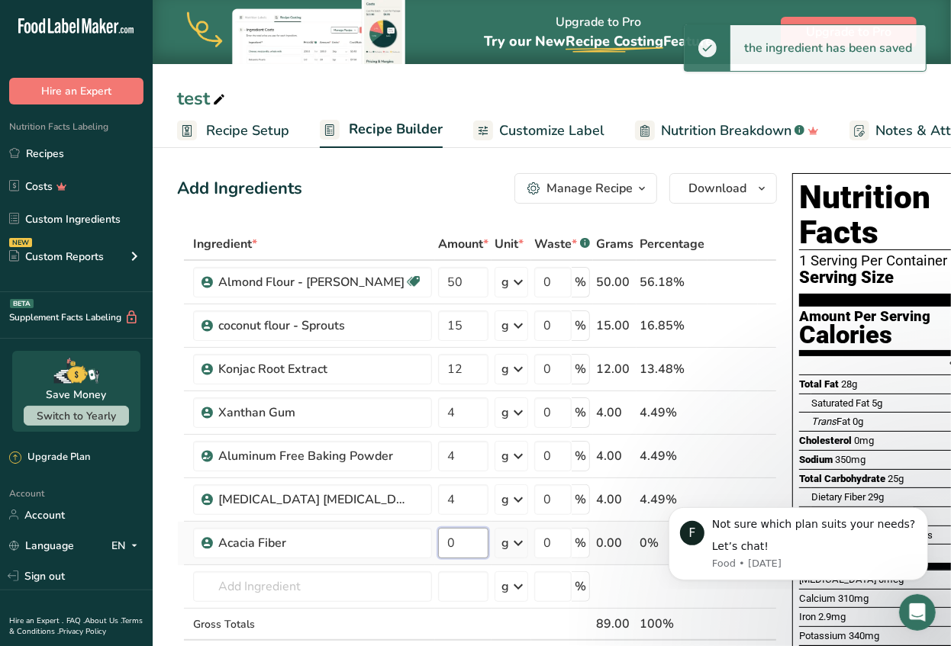
click at [446, 547] on input "0" at bounding box center [463, 543] width 50 height 31
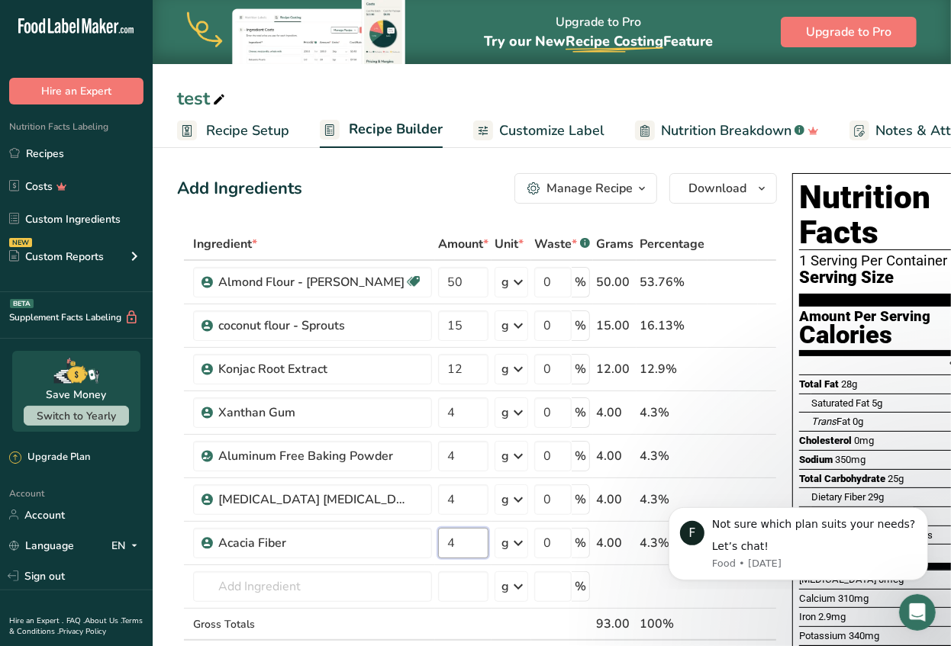
type input "4"
click at [247, 587] on input "text" at bounding box center [312, 586] width 239 height 31
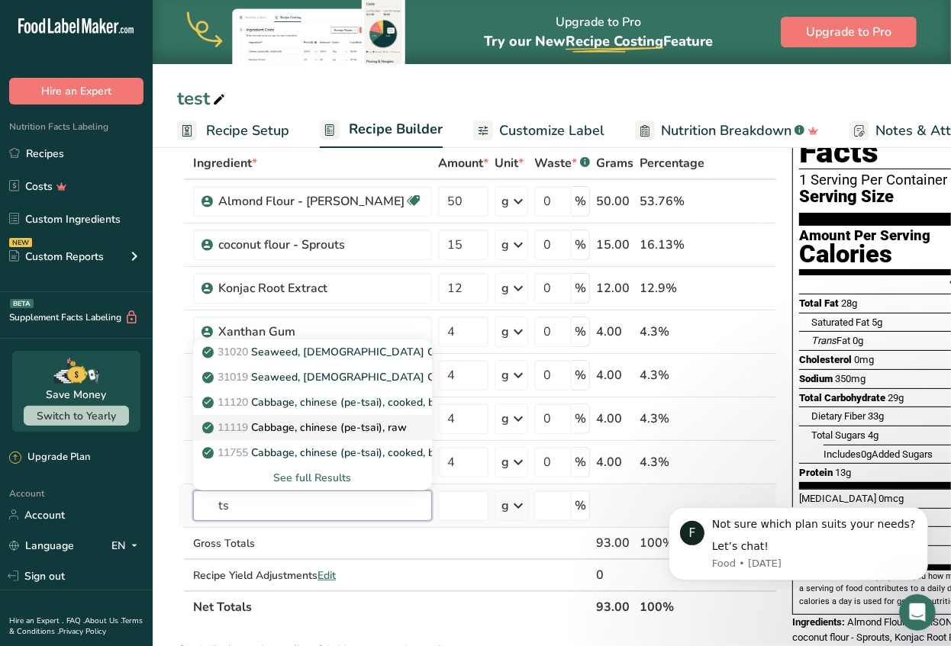
scroll to position [127, 0]
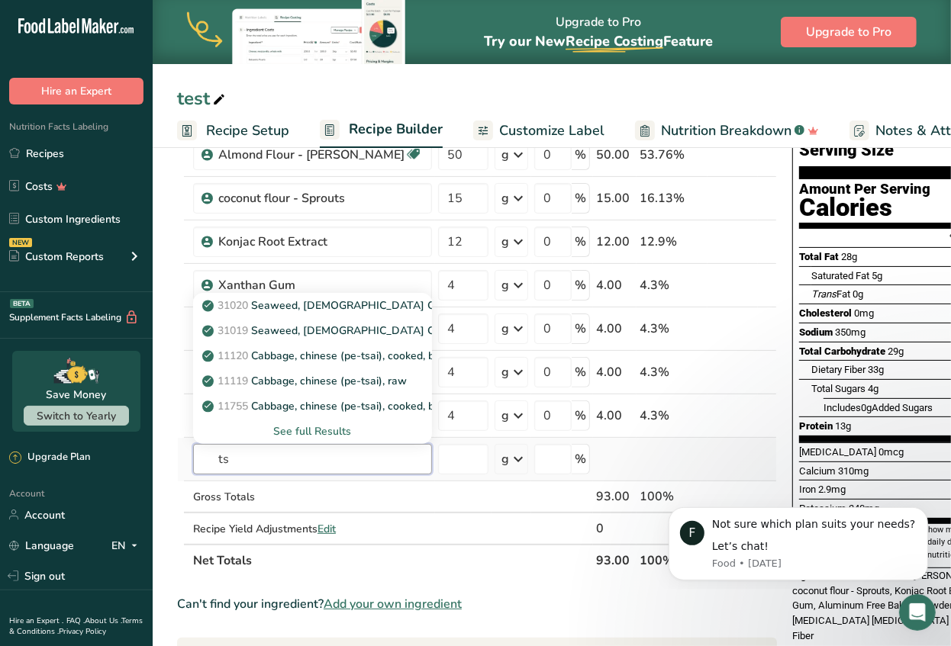
type input "ts"
click at [289, 428] on div "See full Results" at bounding box center [312, 431] width 214 height 16
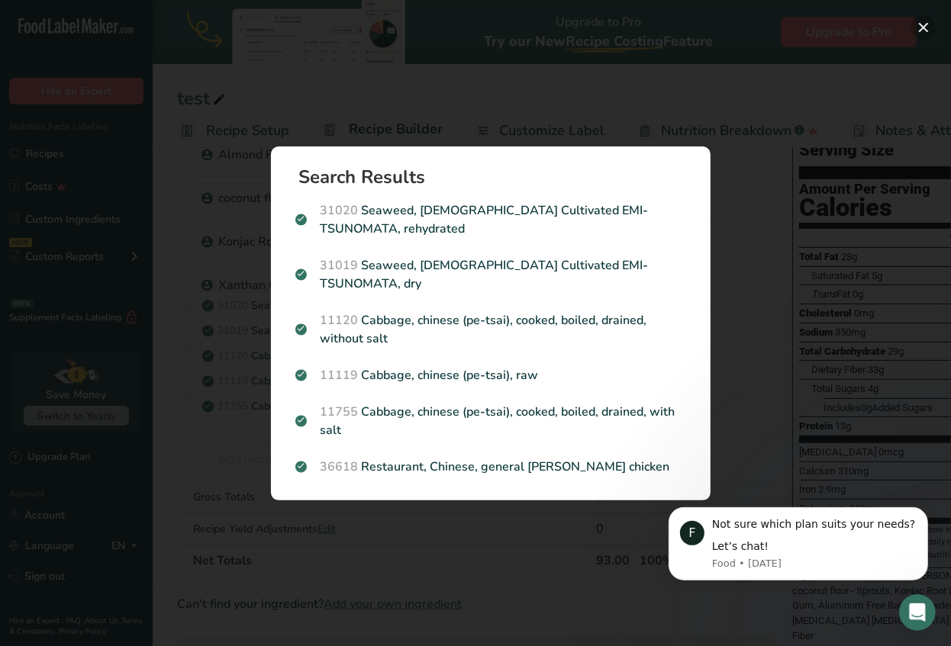
click at [930, 30] on button "Search results modal" at bounding box center [923, 27] width 24 height 24
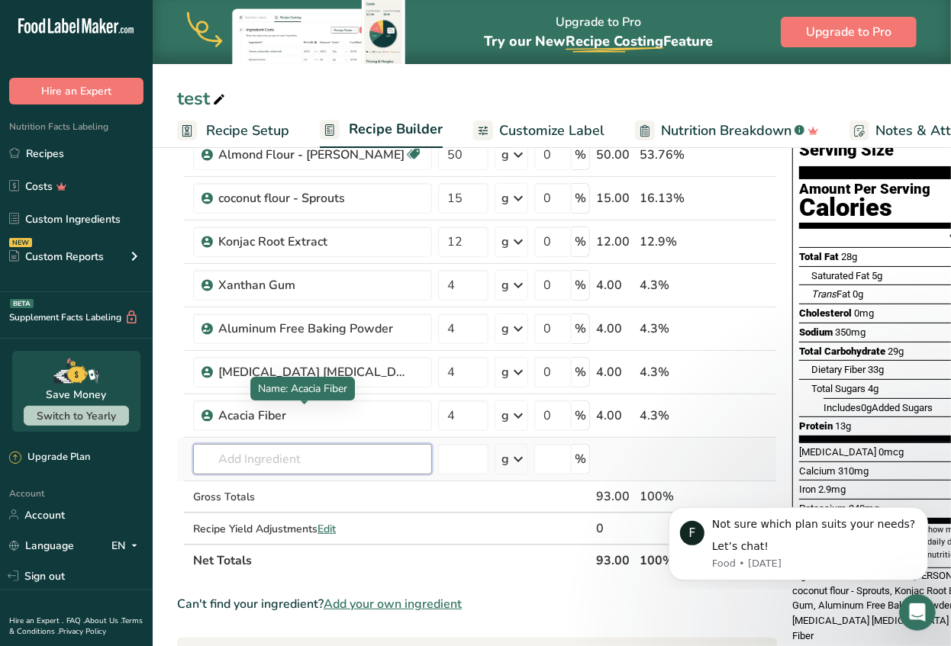
click at [301, 447] on input "text" at bounding box center [312, 459] width 239 height 31
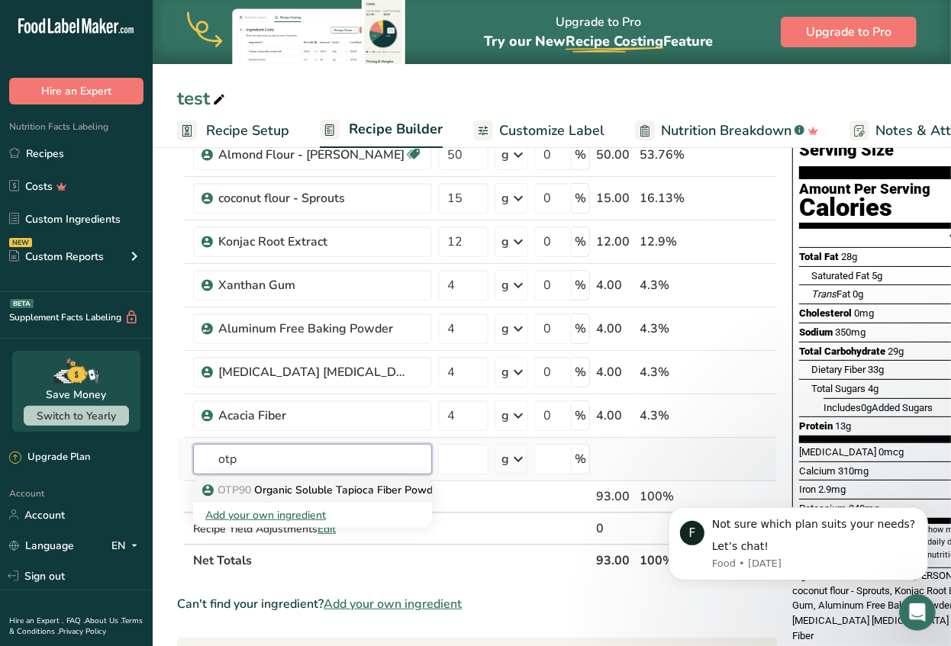
type input "otp"
click at [298, 491] on p "OTP90 Organic Soluble Tapioca Fiber Powder" at bounding box center [323, 490] width 237 height 16
type input "Organic Soluble Tapioca Fiber Powder"
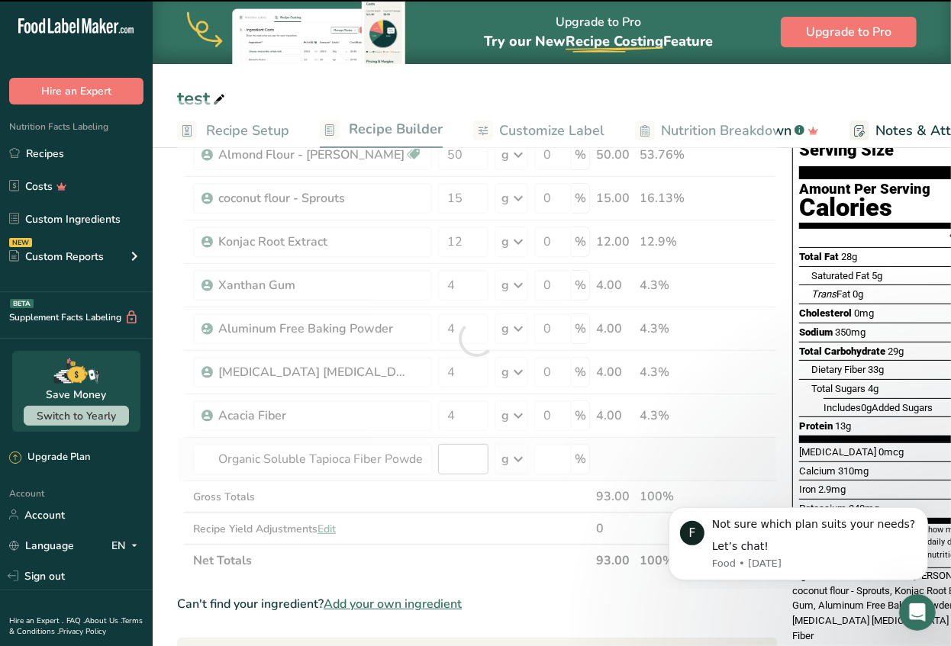
type input "0"
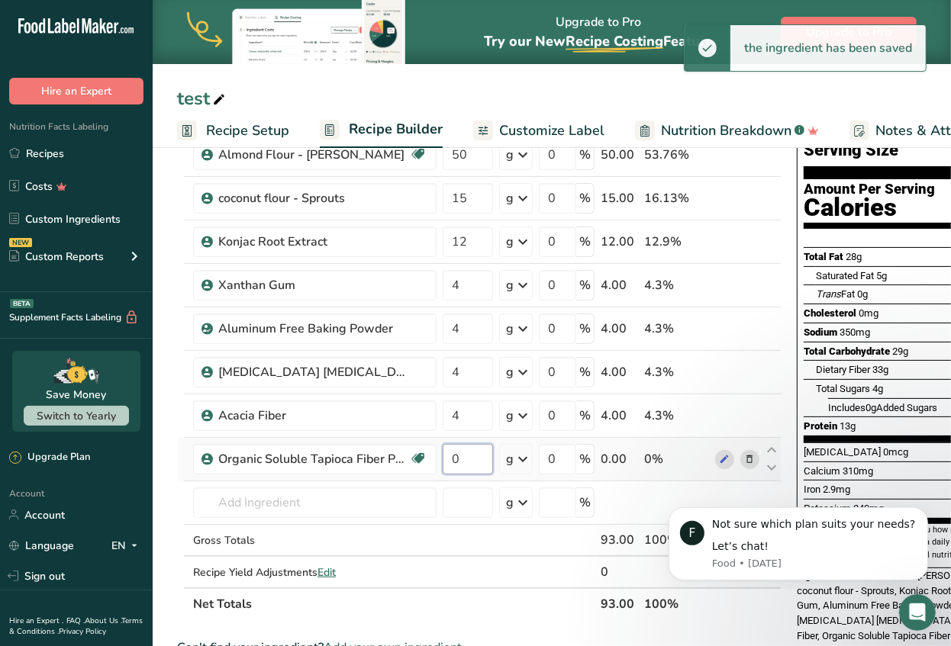
click at [473, 461] on input "0" at bounding box center [468, 459] width 50 height 31
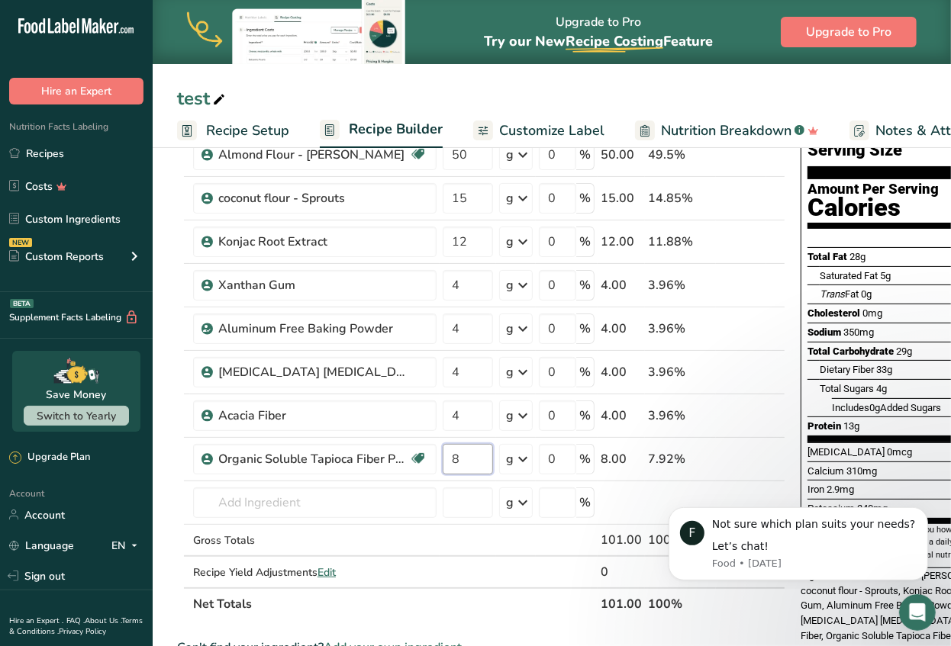
type input "8"
click at [174, 420] on section "Add Ingredients Manage Recipe Delete Recipe Duplicate Recipe Scale Recipe Save …" at bounding box center [552, 596] width 798 height 1163
click at [251, 513] on input "text" at bounding box center [314, 503] width 243 height 31
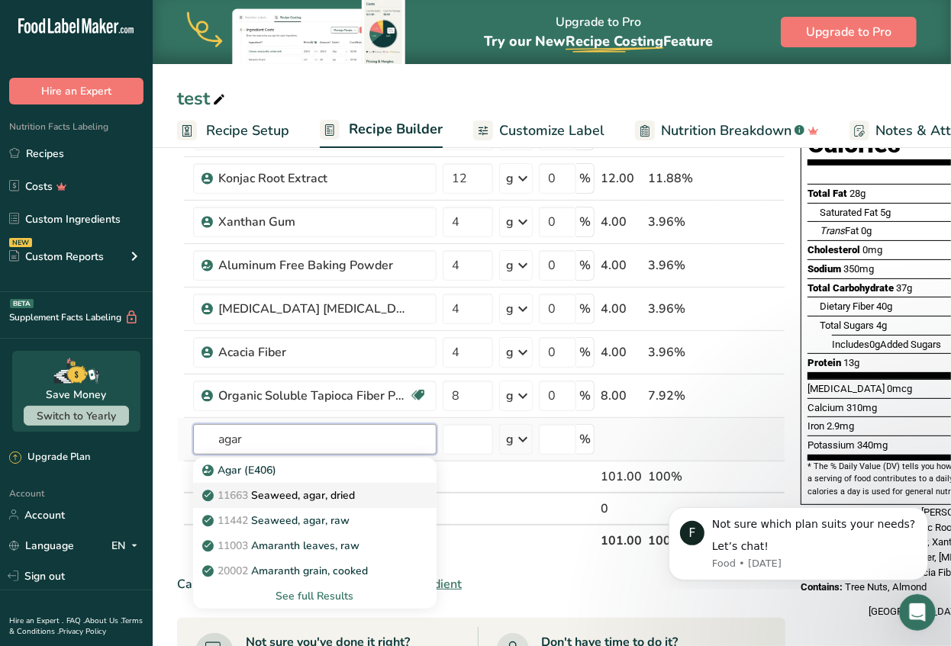
scroll to position [191, 0]
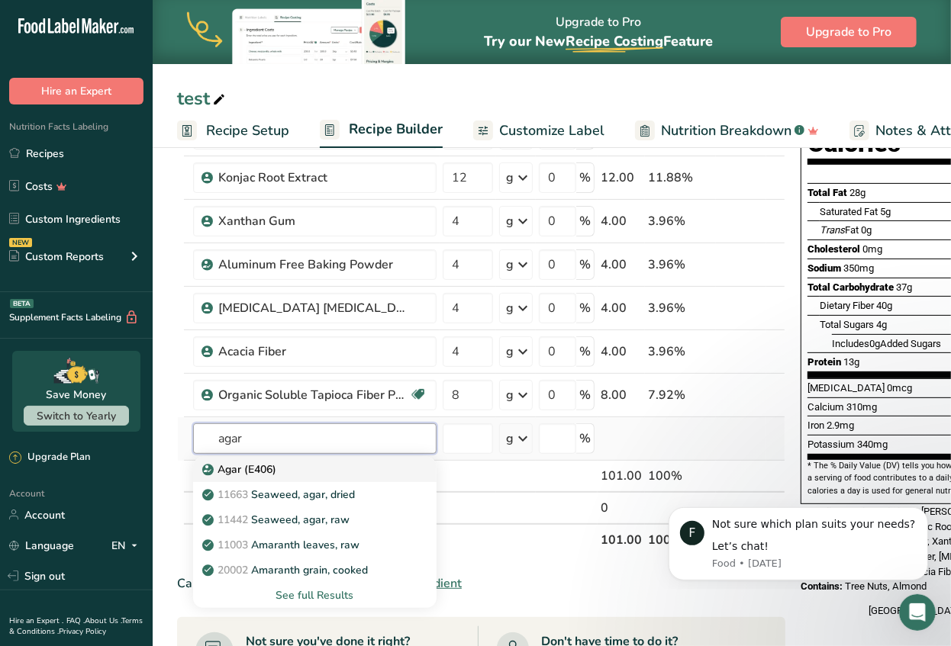
type input "agar"
click at [308, 465] on div "Agar (E406)" at bounding box center [302, 470] width 195 height 16
type input "Agar (E406)"
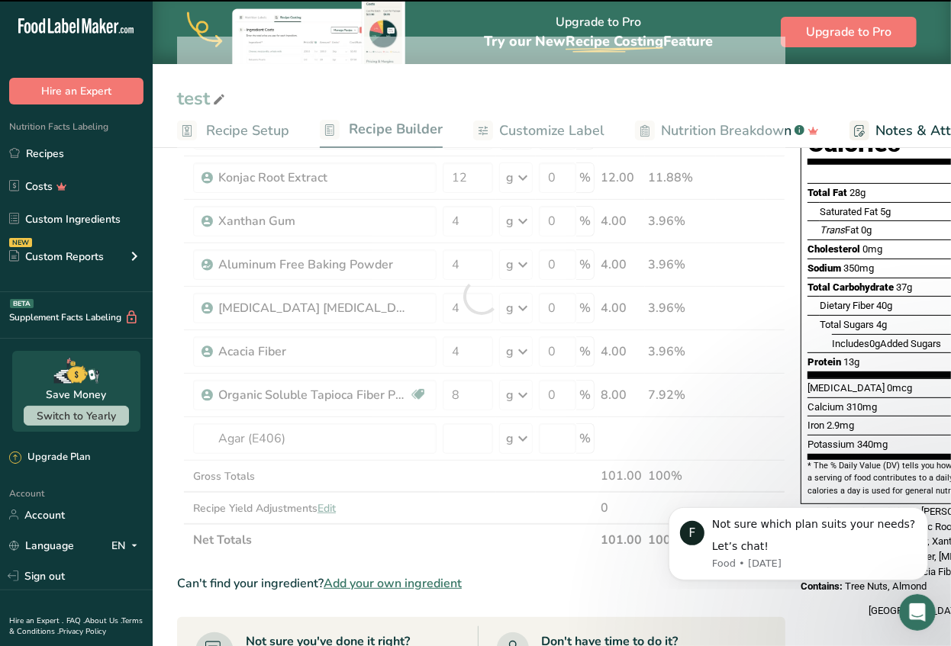
type input "0"
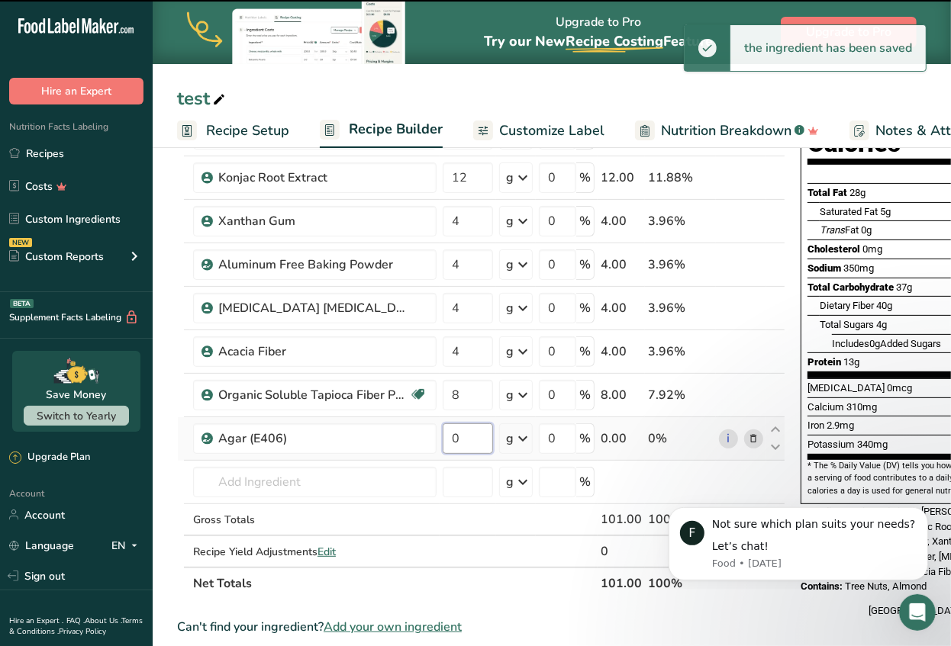
click at [464, 441] on input "0" at bounding box center [468, 438] width 50 height 31
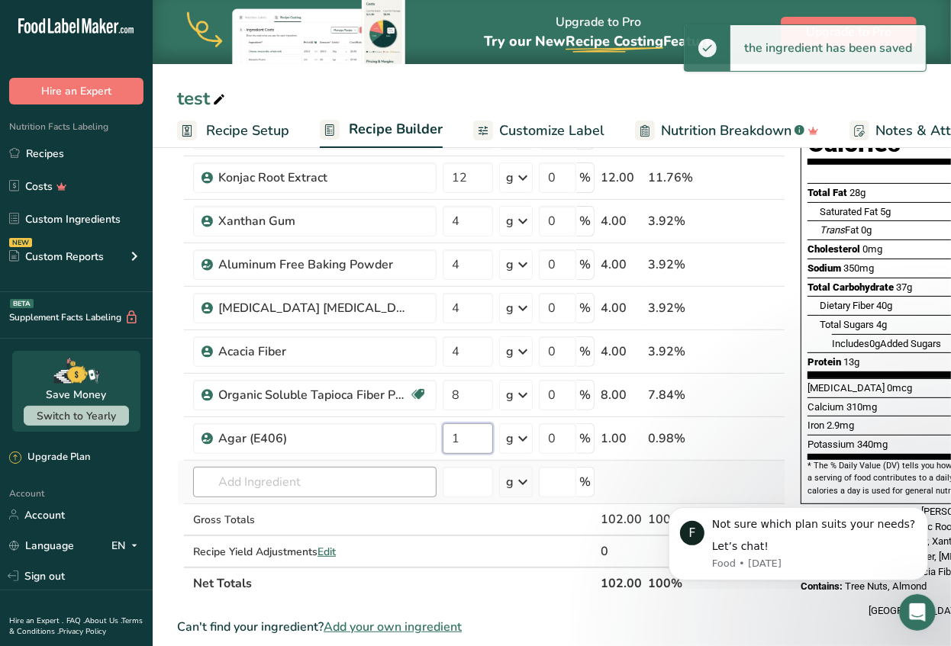
type input "1"
click at [330, 474] on div "Ingredient * Amount * Unit * Waste * .a-a{fill:#347362;}.b-a{fill:#fff;} Grams …" at bounding box center [481, 318] width 608 height 563
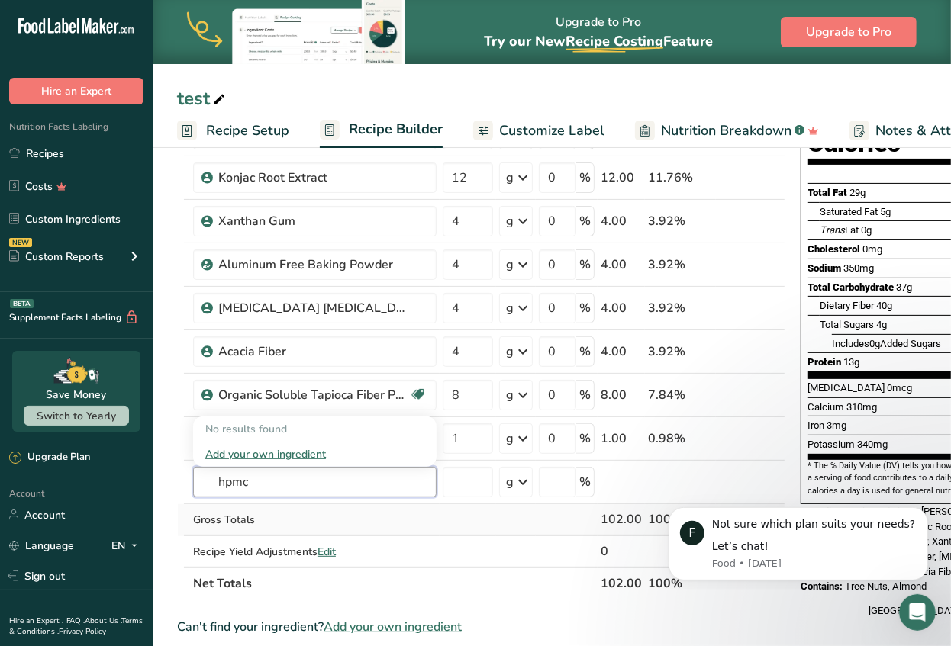
type input "hpmc"
click at [416, 513] on div "Gross Totals" at bounding box center [314, 520] width 243 height 16
click at [339, 485] on input "text" at bounding box center [314, 482] width 243 height 31
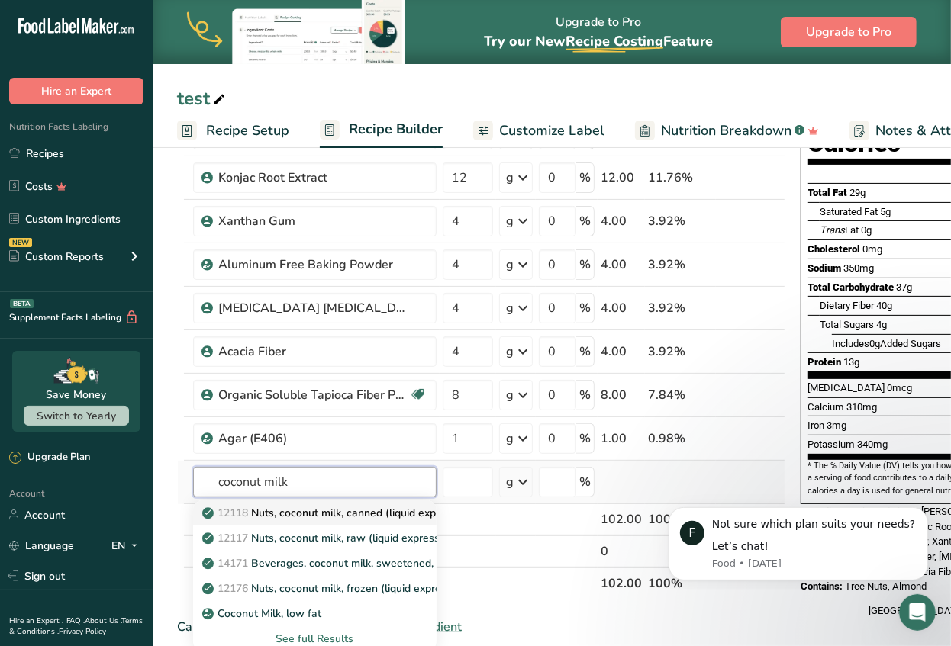
type input "coconut milk"
click at [289, 517] on p "12118 Nuts, coconut milk, canned (liquid expressed from grated meat and water)" at bounding box center [410, 513] width 410 height 16
type input "Nuts, coconut milk, canned (liquid expressed from grated meat and water)"
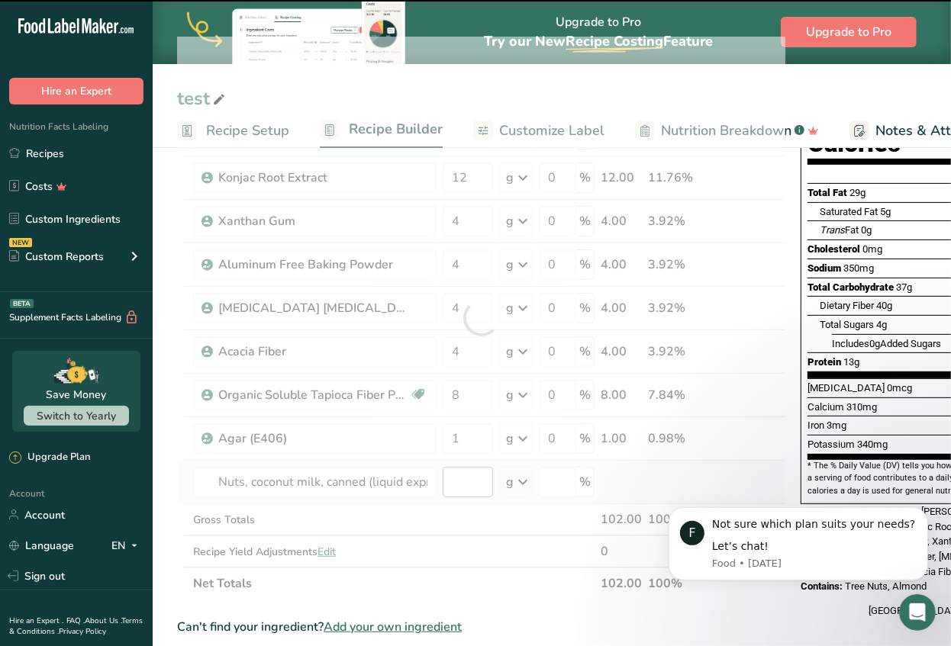
type input "0"
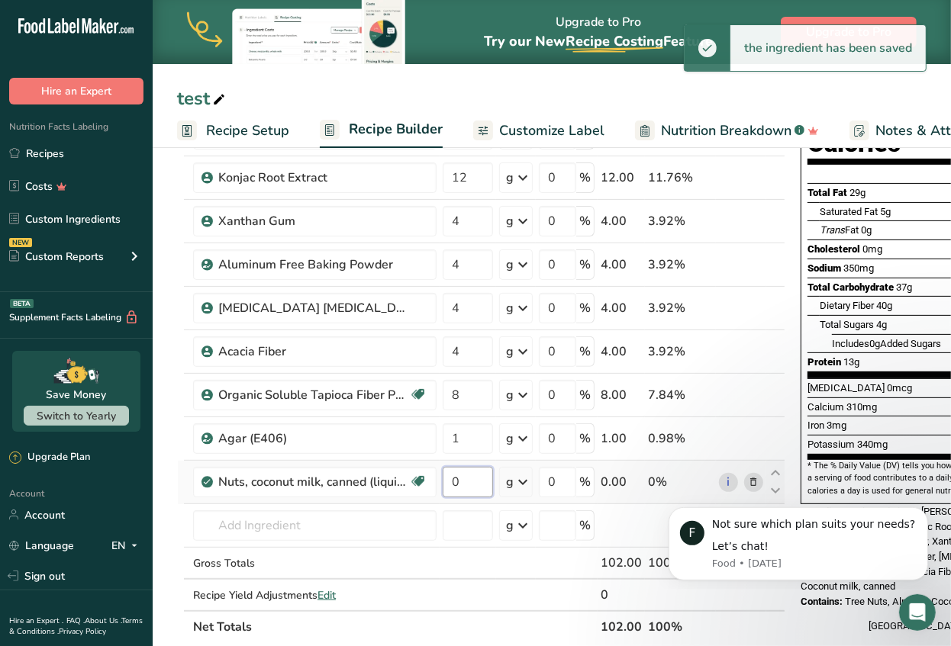
click at [465, 486] on input "0" at bounding box center [468, 482] width 50 height 31
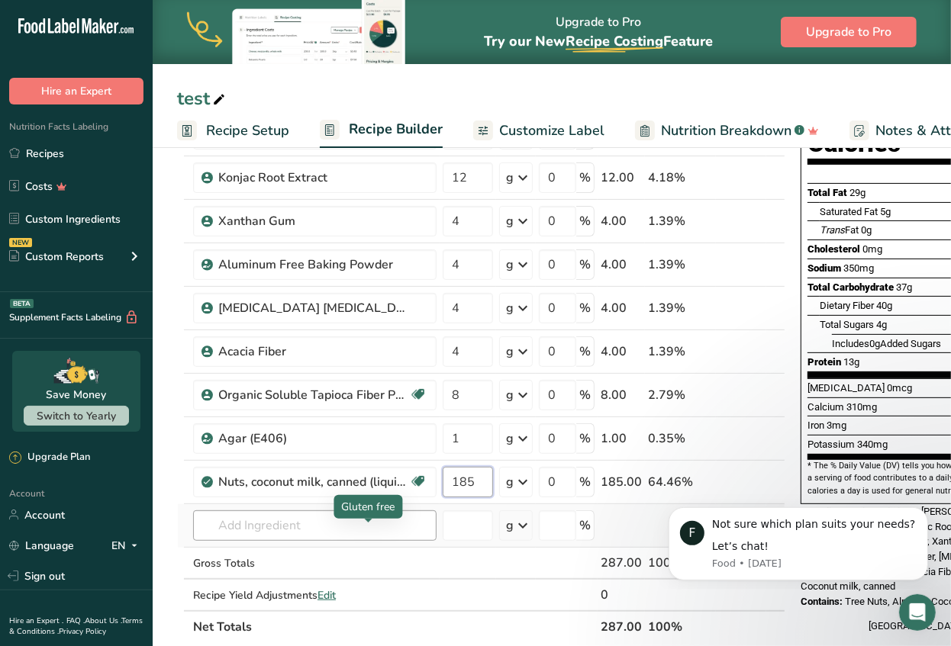
type input "185"
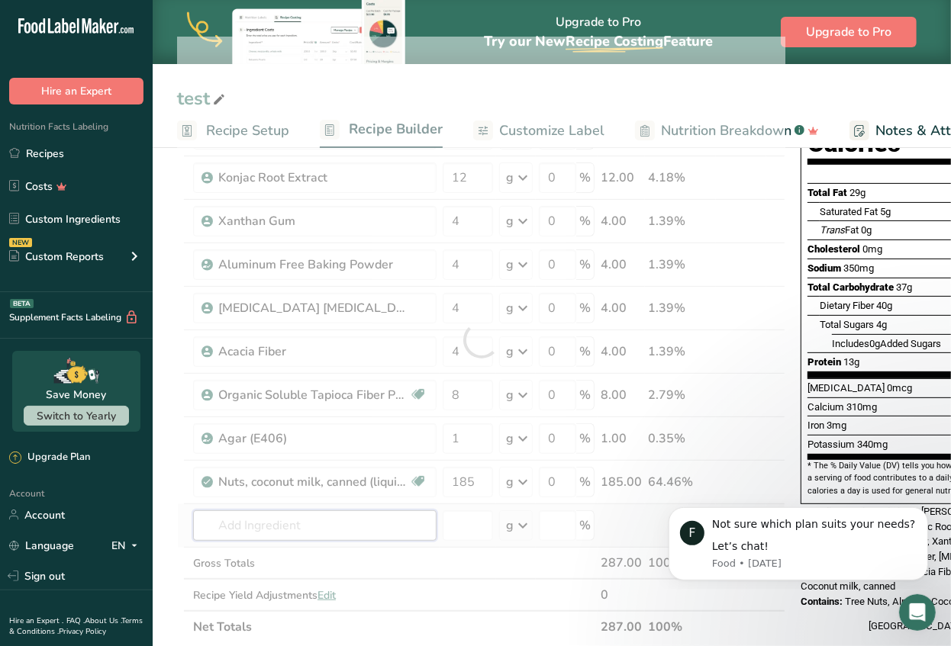
click at [268, 519] on div "Ingredient * Amount * Unit * Waste * .a-a{fill:#347362;}.b-a{fill:#fff;} Grams …" at bounding box center [481, 340] width 608 height 607
type input "e"
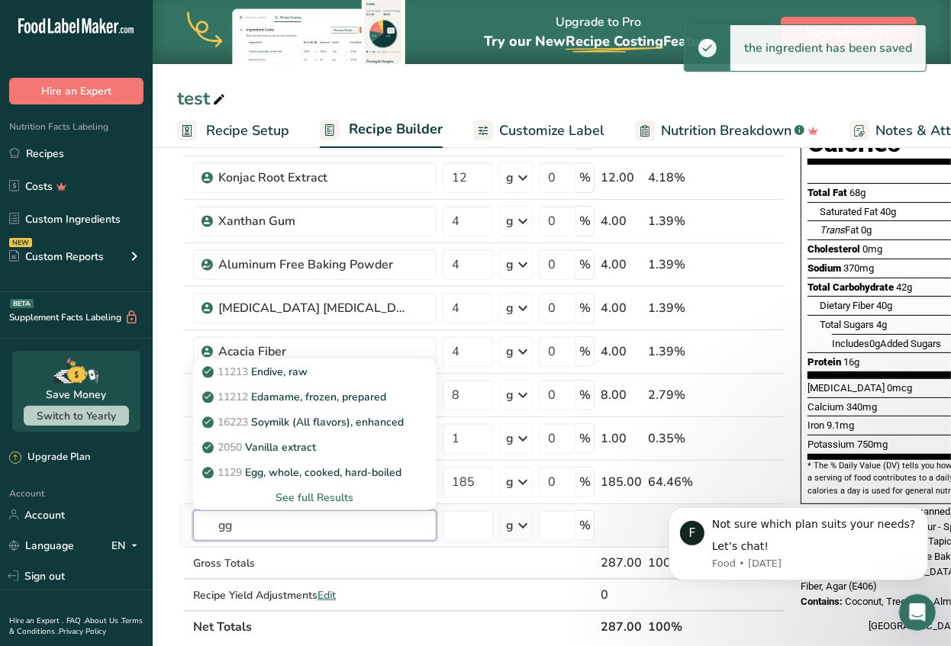
type input "g"
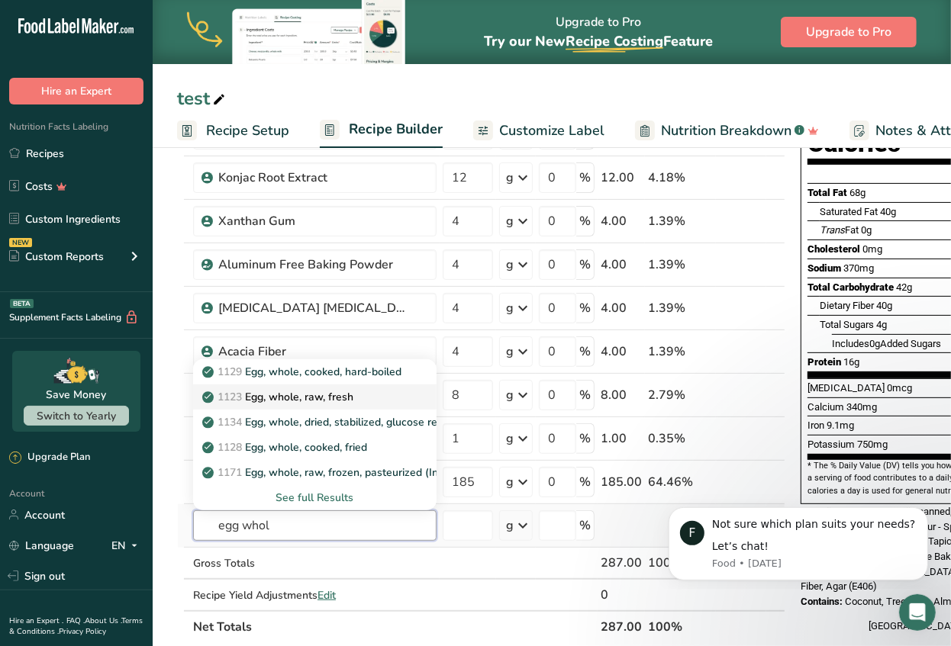
type input "egg whol"
click at [253, 391] on p "1123 Egg, whole, raw, fresh" at bounding box center [279, 397] width 148 height 16
type input "Egg, whole, raw, fresh"
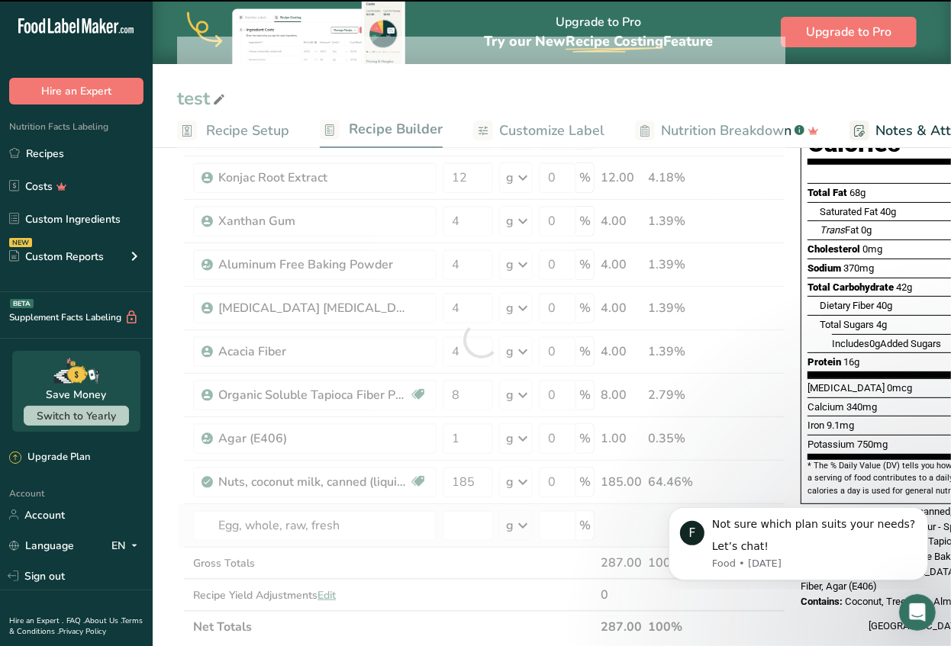
type input "0"
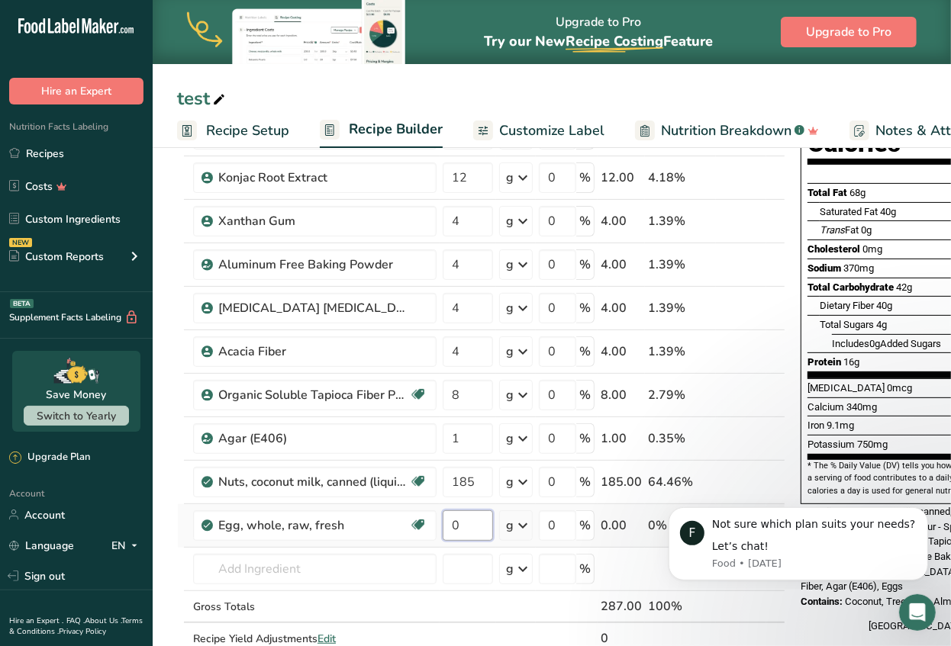
click at [462, 519] on input "0" at bounding box center [468, 525] width 50 height 31
type input "100"
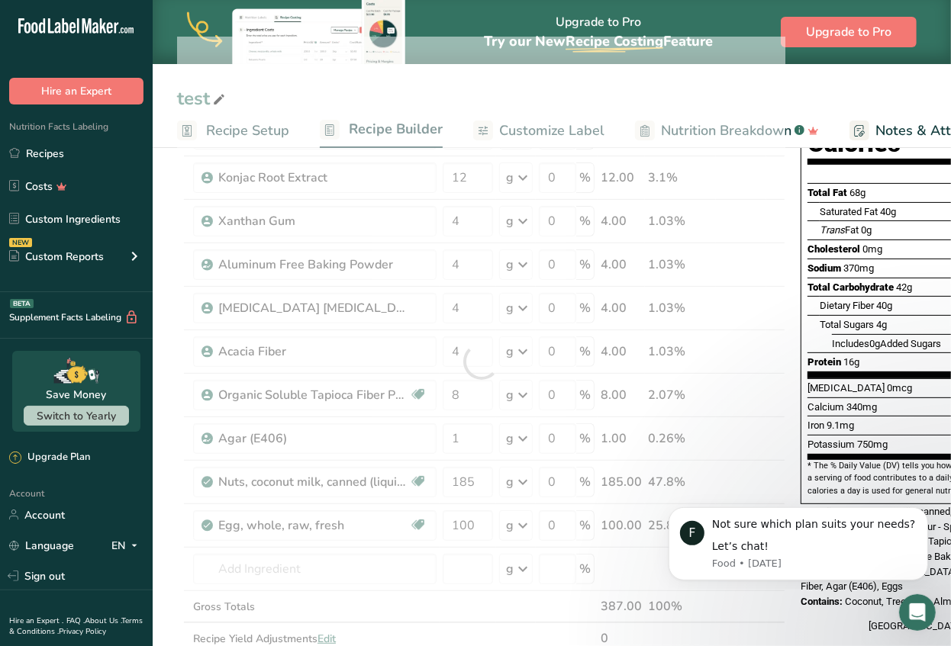
click at [172, 511] on section "Add Ingredients Manage Recipe Delete Recipe Duplicate Recipe Scale Recipe Save …" at bounding box center [552, 597] width 798 height 1293
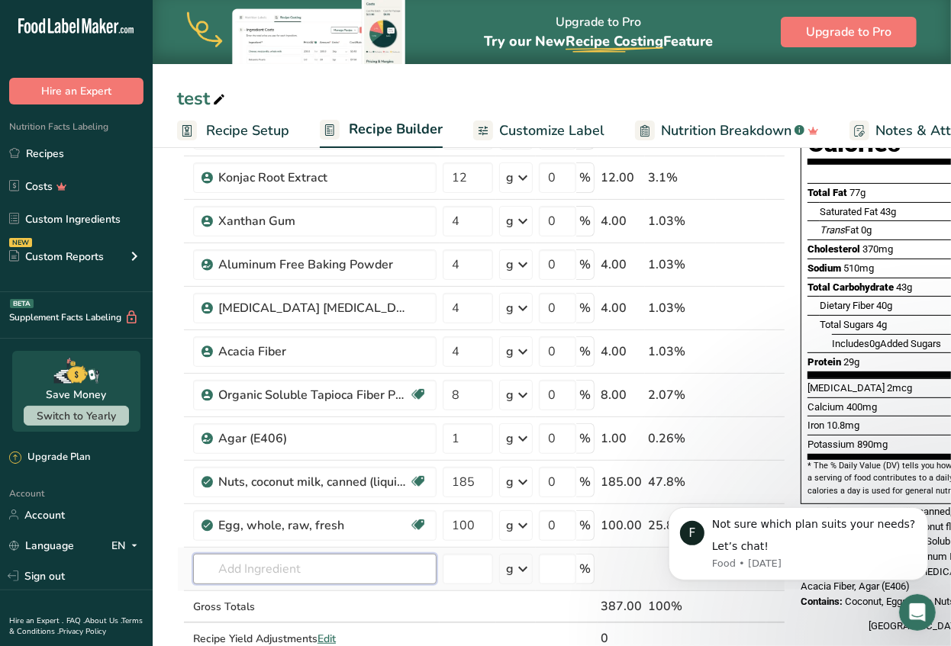
click at [275, 565] on input "text" at bounding box center [314, 569] width 243 height 31
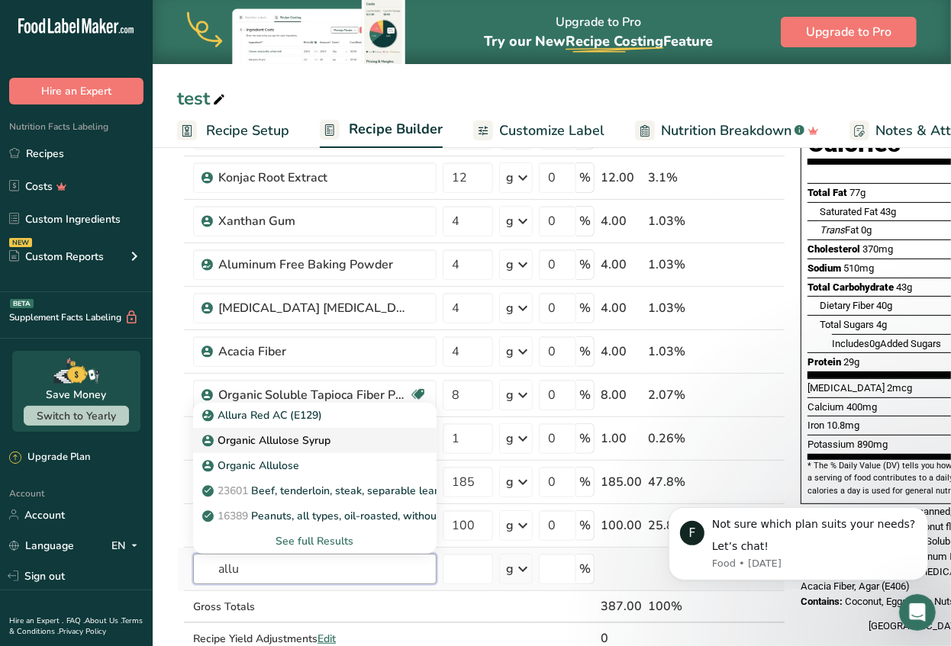
type input "allu"
click at [263, 439] on p "Organic Allulose Syrup" at bounding box center [267, 441] width 125 height 16
type input "Organic Allulose Syrup"
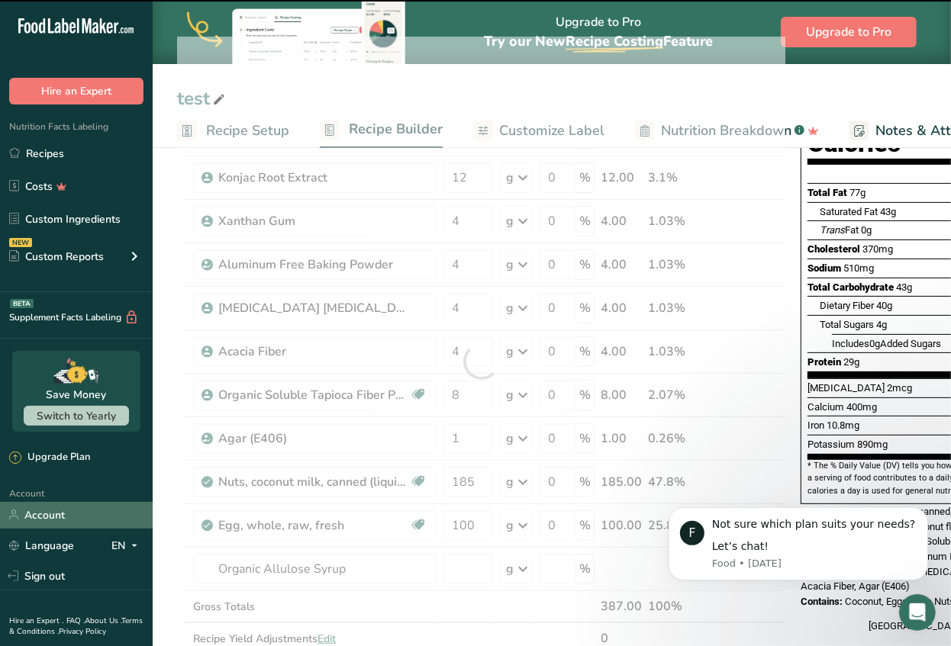
type input "0"
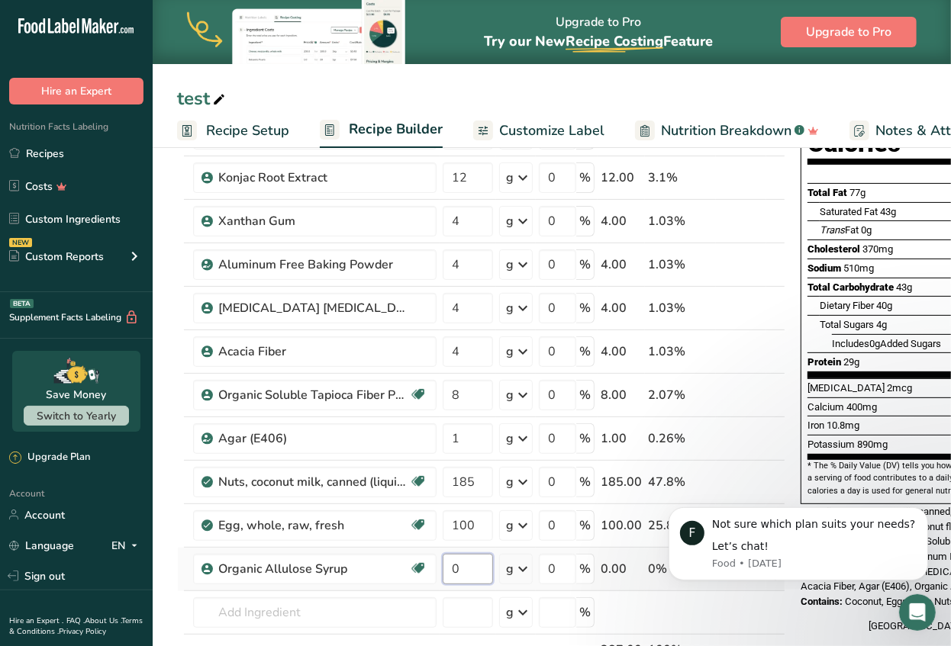
click at [463, 562] on input "0" at bounding box center [468, 569] width 50 height 31
type input "0"
